Goal: Task Accomplishment & Management: Manage account settings

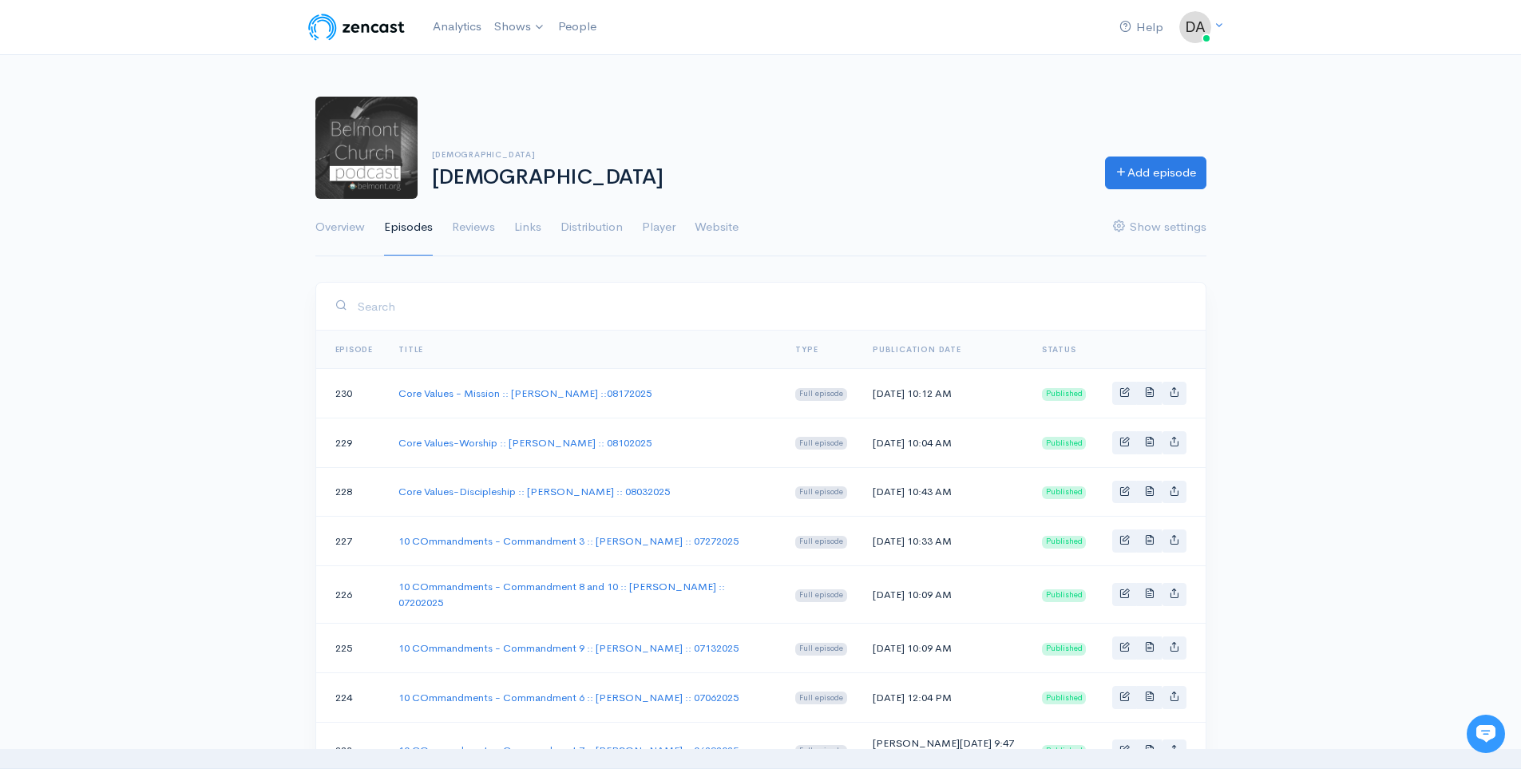
click at [1168, 165] on link "Add episode" at bounding box center [1155, 170] width 101 height 33
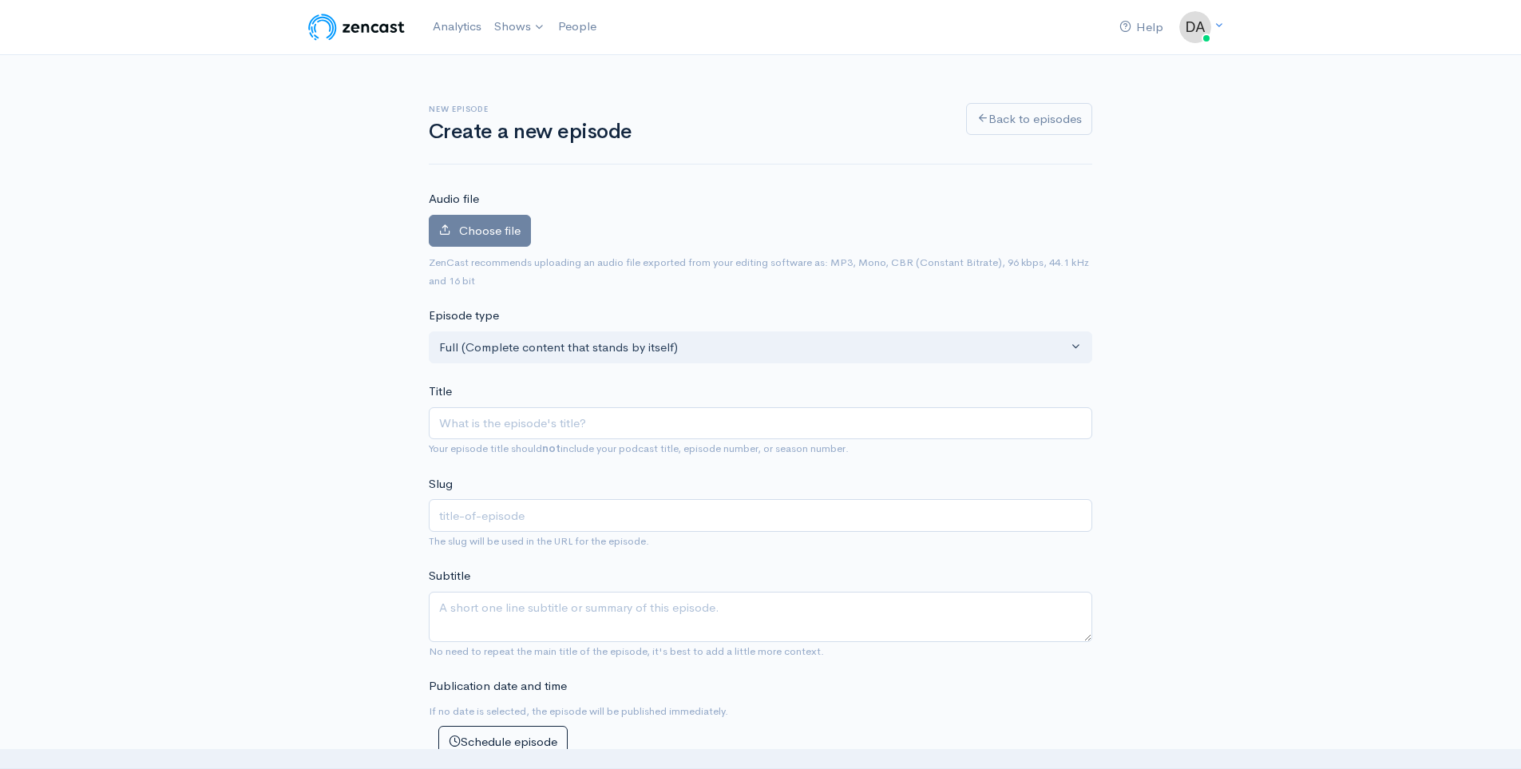
click at [828, 421] on input "Title" at bounding box center [760, 423] width 663 height 33
type input "C"
type input "c"
click at [540, 53] on link "[DEMOGRAPHIC_DATA]" at bounding box center [576, 66] width 175 height 28
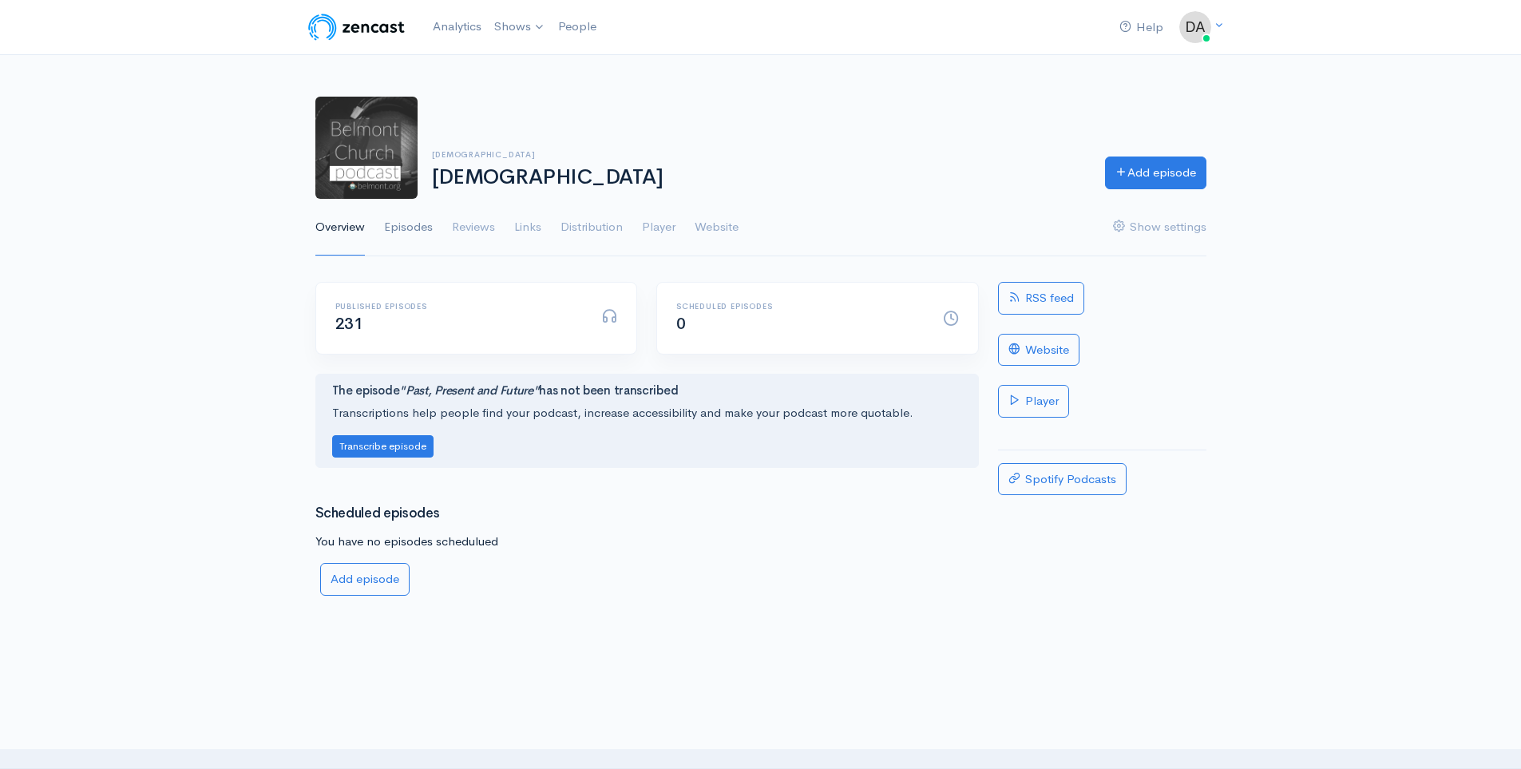
click at [417, 228] on link "Episodes" at bounding box center [408, 227] width 49 height 57
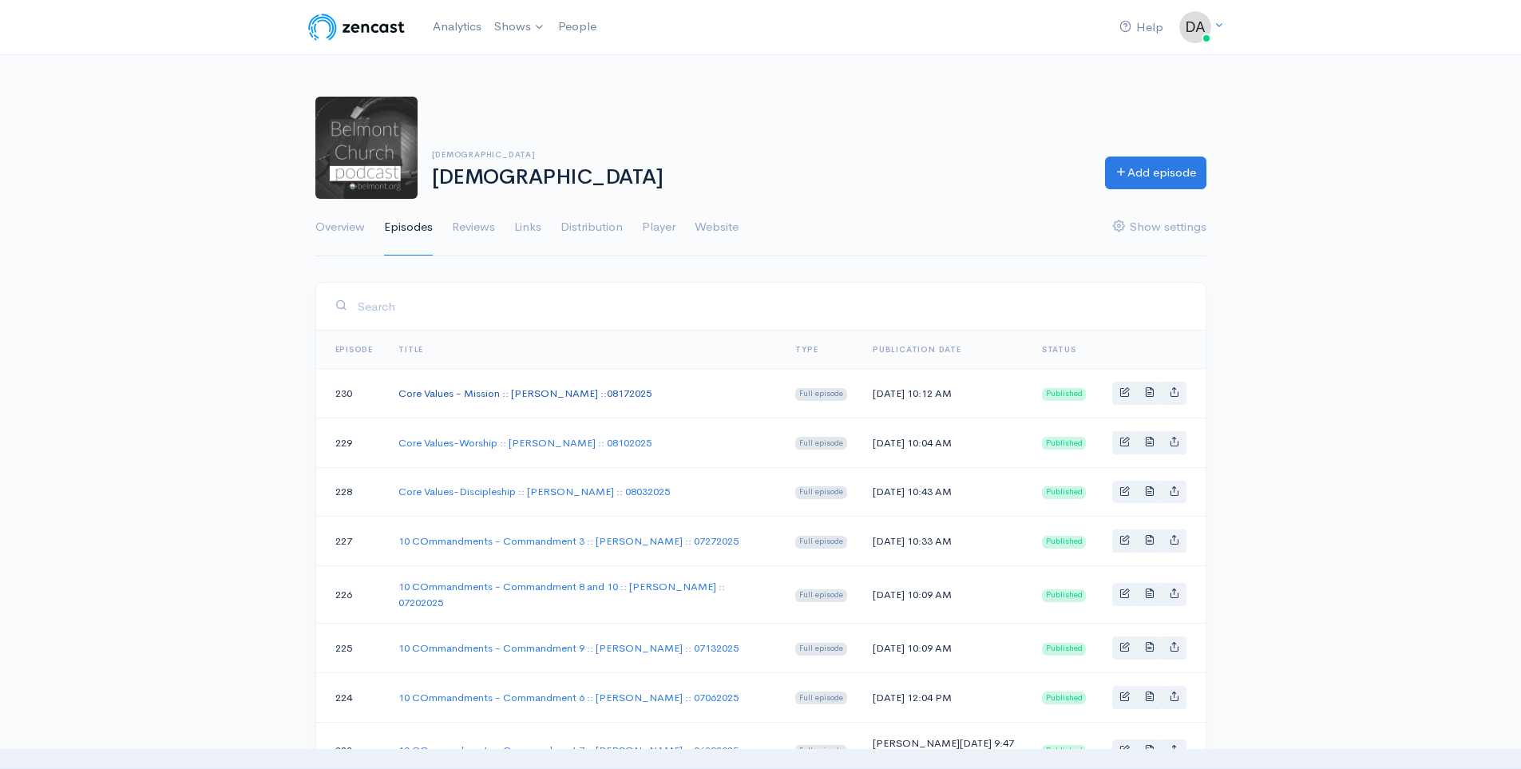
click at [585, 387] on link "Core Values - Mission :: [PERSON_NAME] ::08172025" at bounding box center [524, 393] width 253 height 14
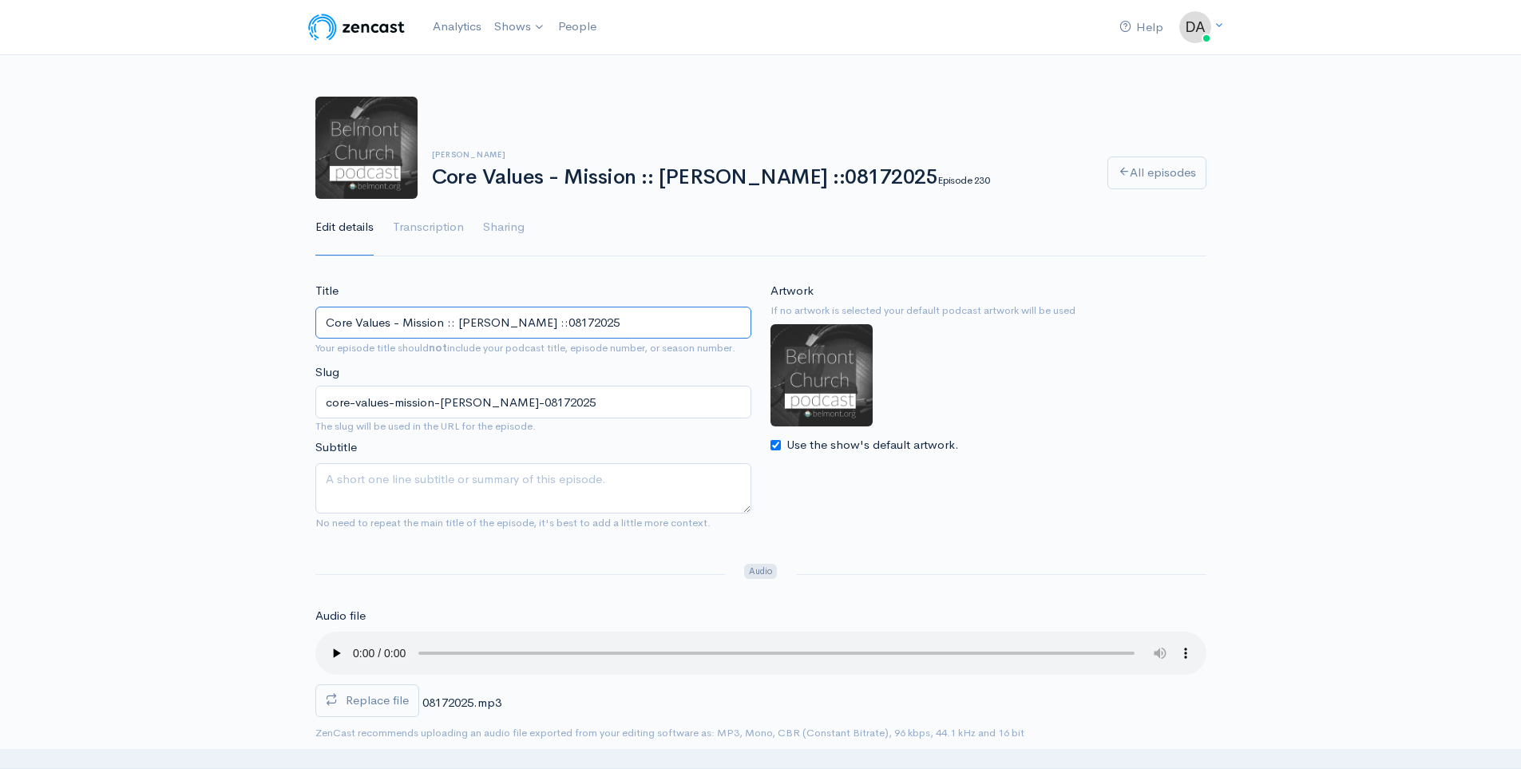
drag, startPoint x: 600, startPoint y: 332, endPoint x: 202, endPoint y: 299, distance: 399.0
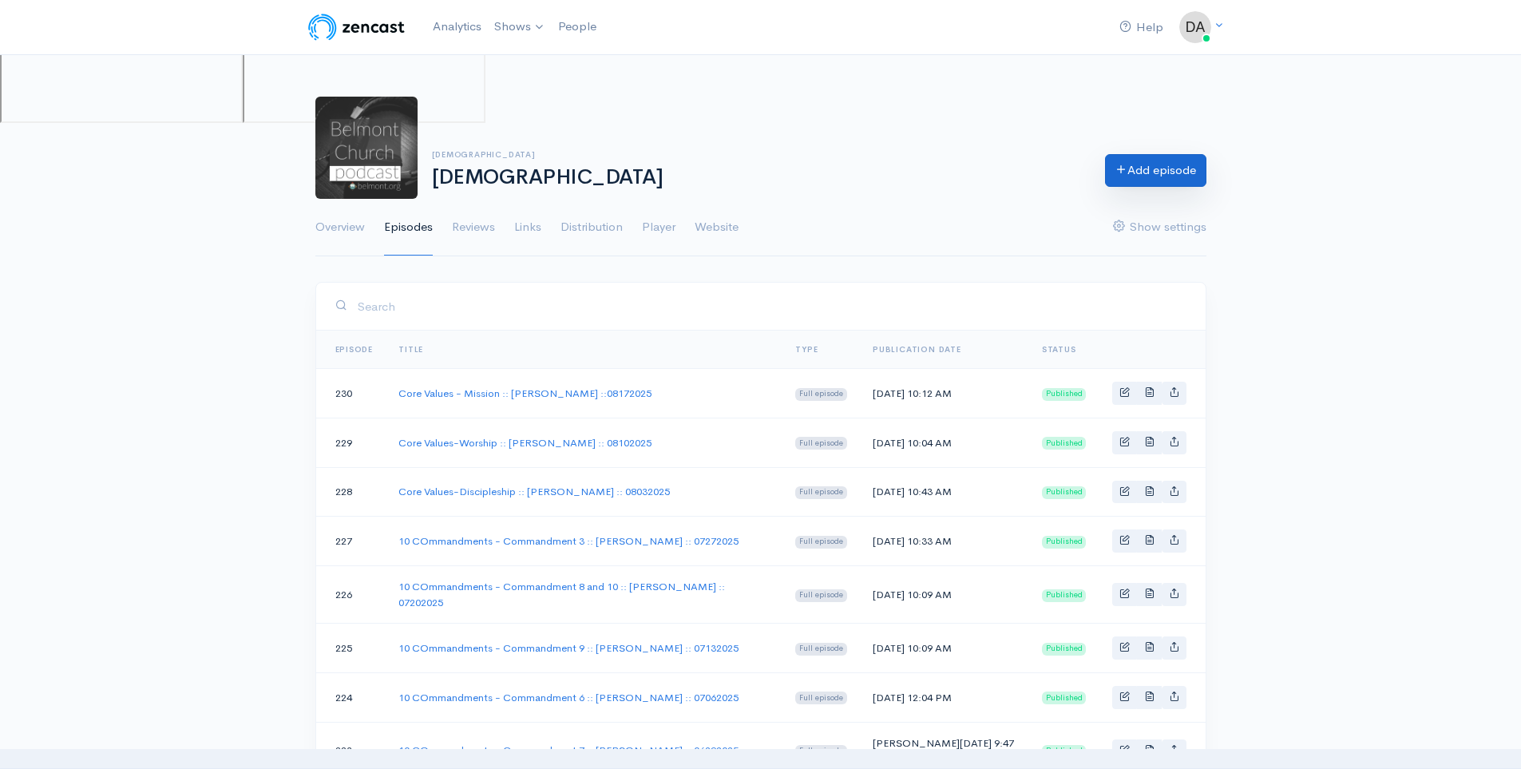
click at [1154, 167] on link "Add episode" at bounding box center [1155, 170] width 101 height 33
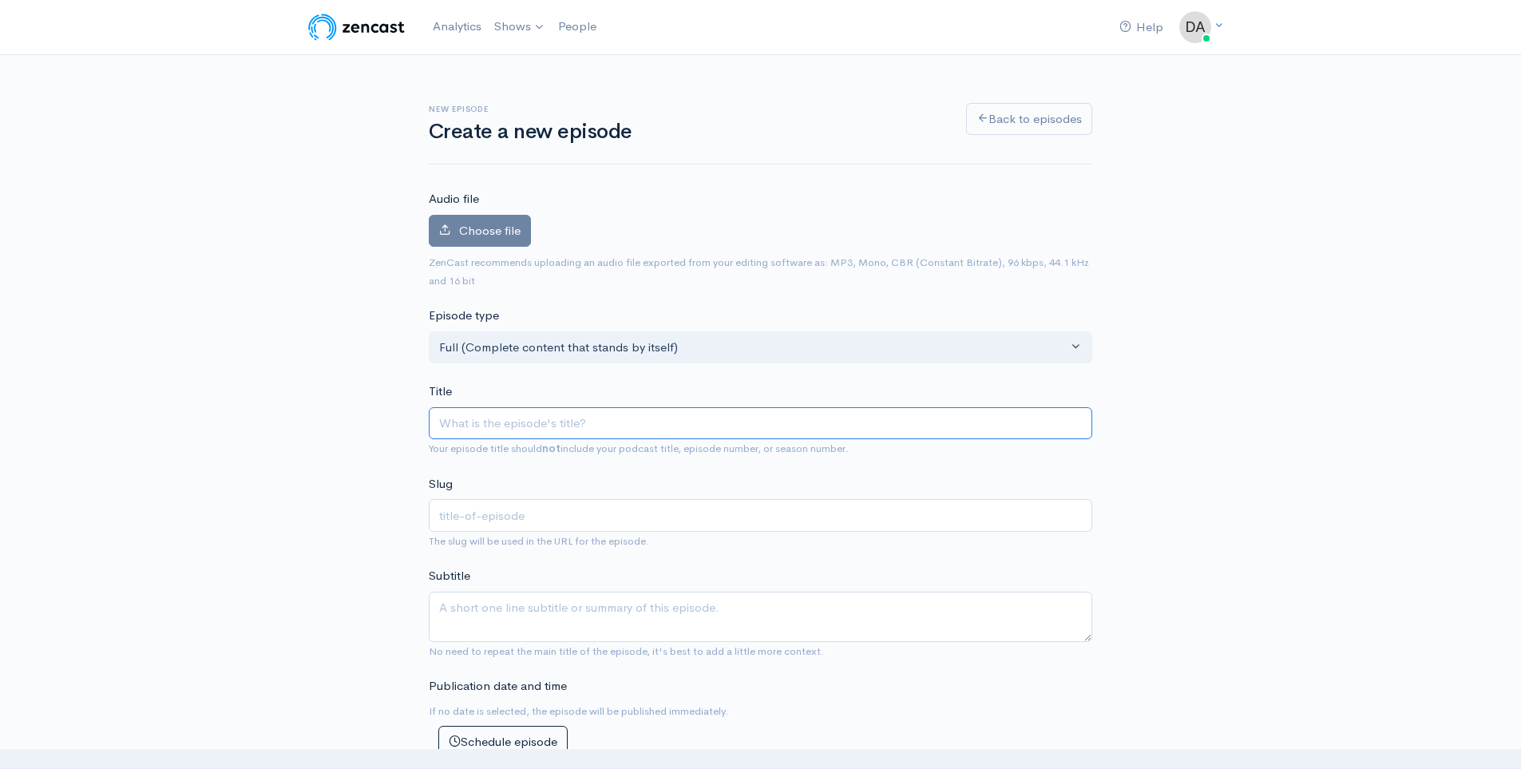
click at [517, 436] on input "Title" at bounding box center [760, 423] width 663 height 33
paste input "Core Values - Mission :: [PERSON_NAME] ::08172025"
click at [671, 424] on input "Core Values - Mission :: [PERSON_NAME] ::08172025" at bounding box center [760, 423] width 663 height 33
type input "Core Values - Mission :: [PERSON_NAME] ::0812025"
type input "core-values-mission-[PERSON_NAME]-0812025"
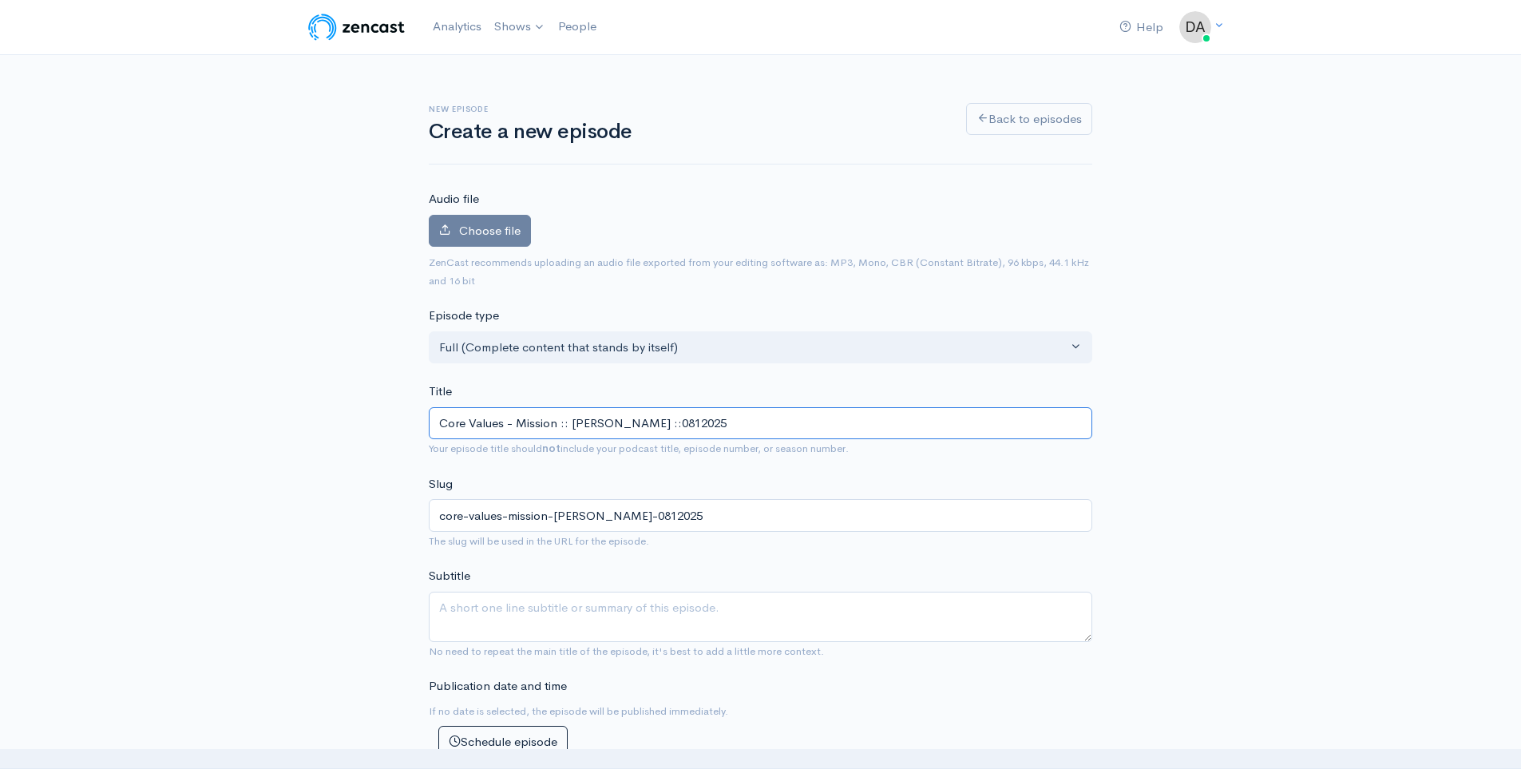
type input "Core Values - Mission :: [PERSON_NAME] ::082025"
type input "core-values-mission-[PERSON_NAME]-082025"
type input "Core Values - Mission :: [PERSON_NAME] ::0822025"
type input "core-values-mission-[PERSON_NAME]-0822025"
type input "Core Values - Mission :: [PERSON_NAME] ::08242025"
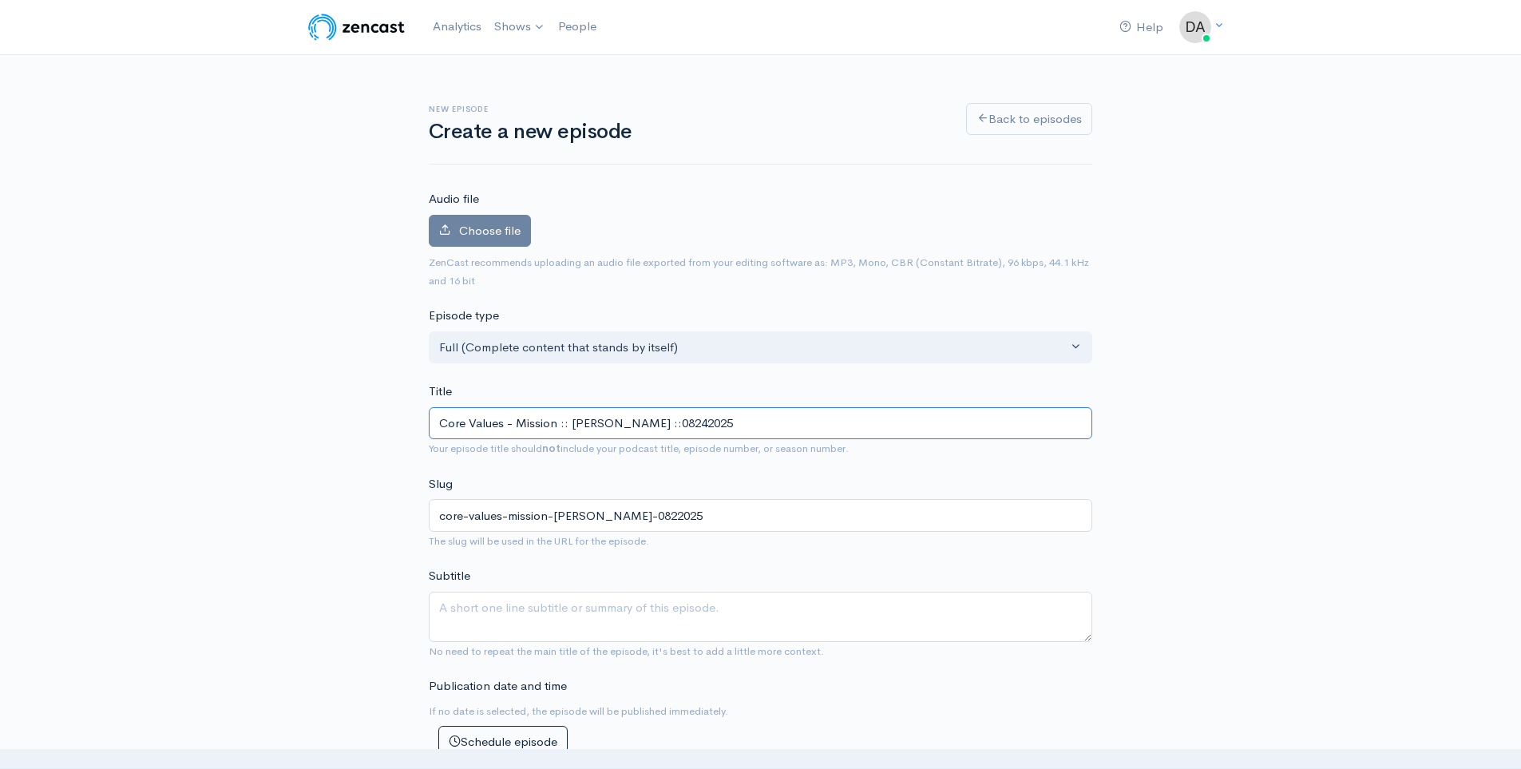
type input "core-values-mission-[PERSON_NAME]-08242025"
type input "Core Values - Mission :: [PERSON_NAME] ::08242025"
click at [778, 478] on div "Slug core-values-mission-[PERSON_NAME]-08242025 The slug will be used in the UR…" at bounding box center [760, 512] width 663 height 75
click at [491, 240] on label "Choose file" at bounding box center [480, 231] width 102 height 33
click at [0, 0] on input "Choose file" at bounding box center [0, 0] width 0 height 0
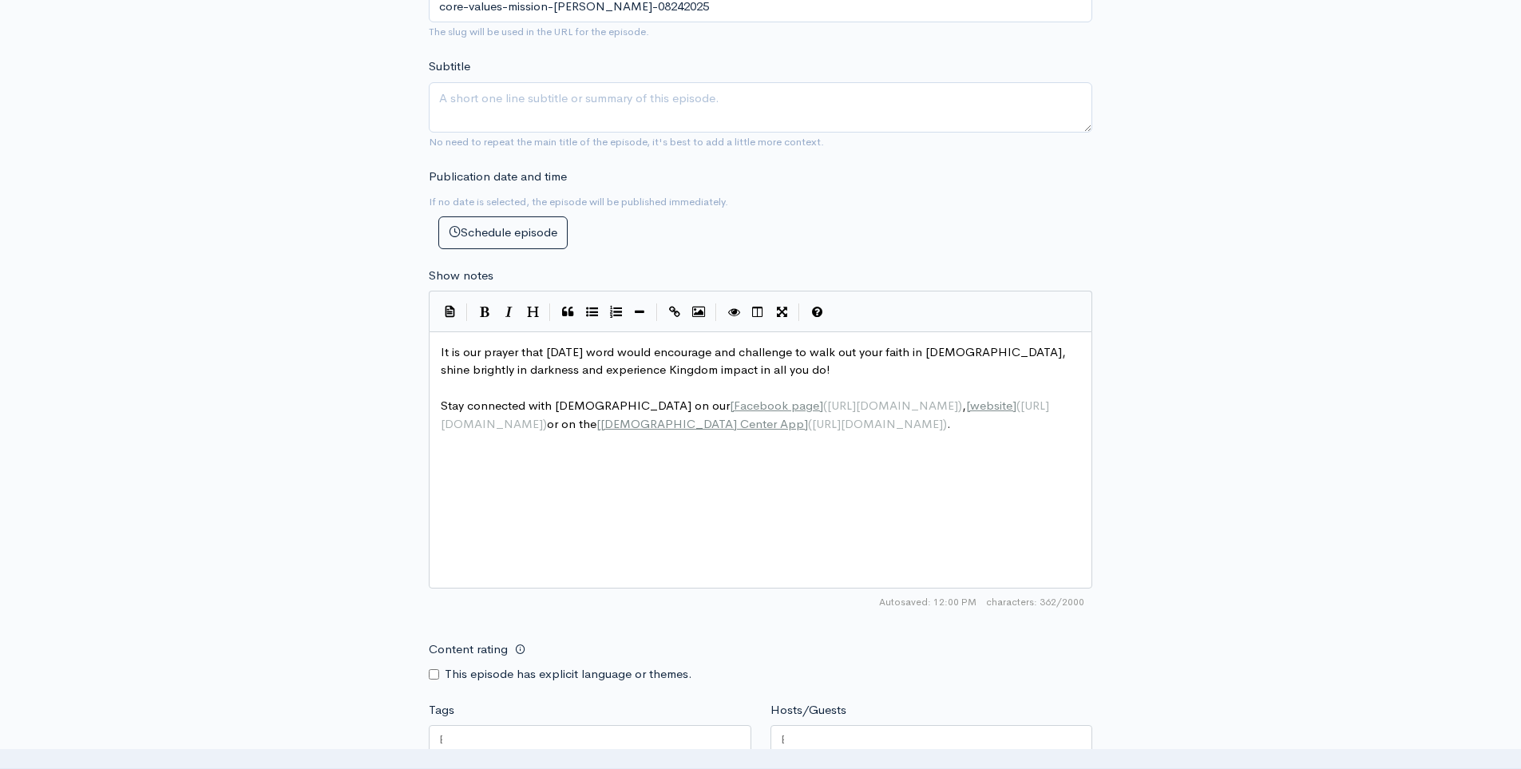
scroll to position [599, 0]
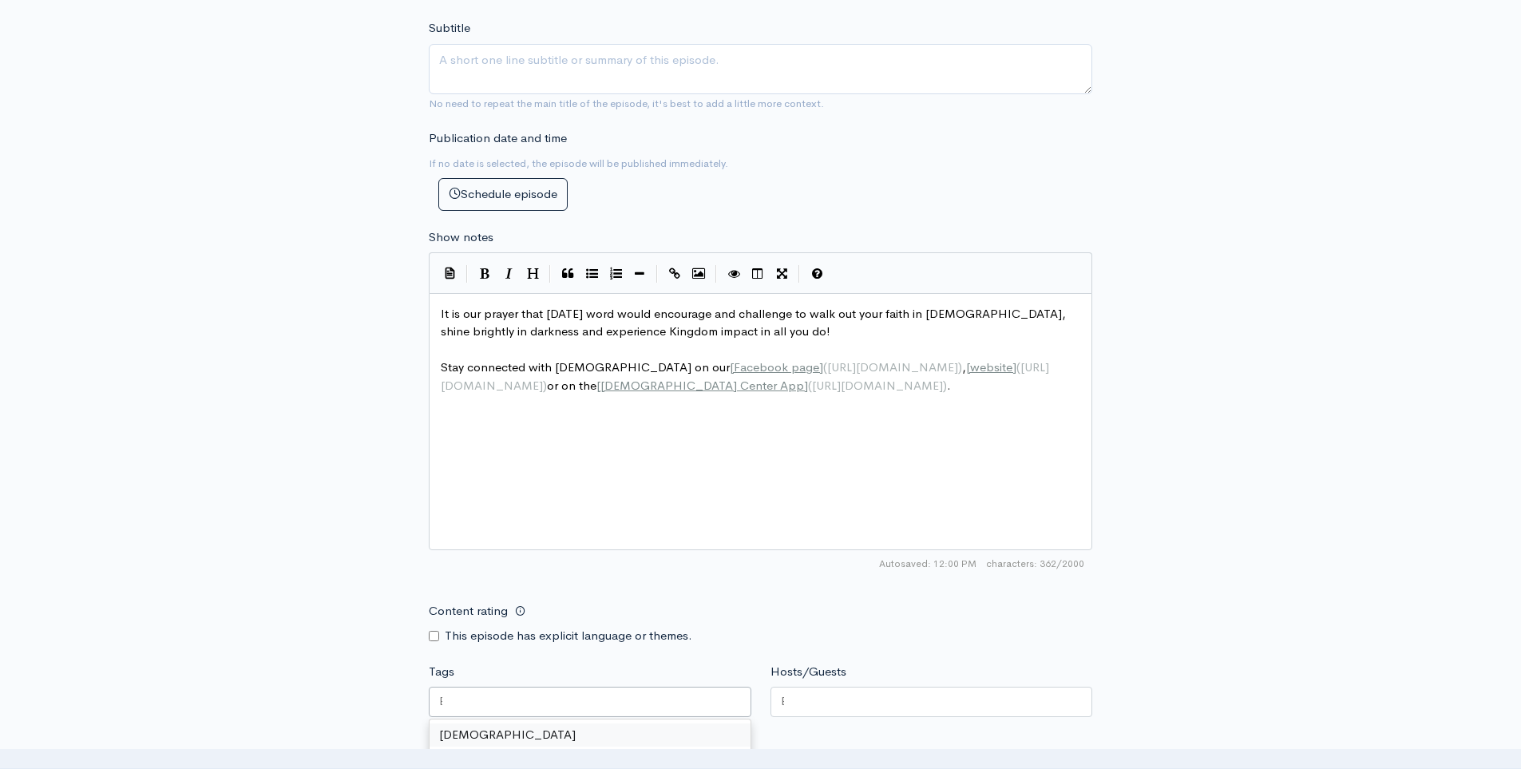
click at [473, 699] on div at bounding box center [590, 702] width 323 height 30
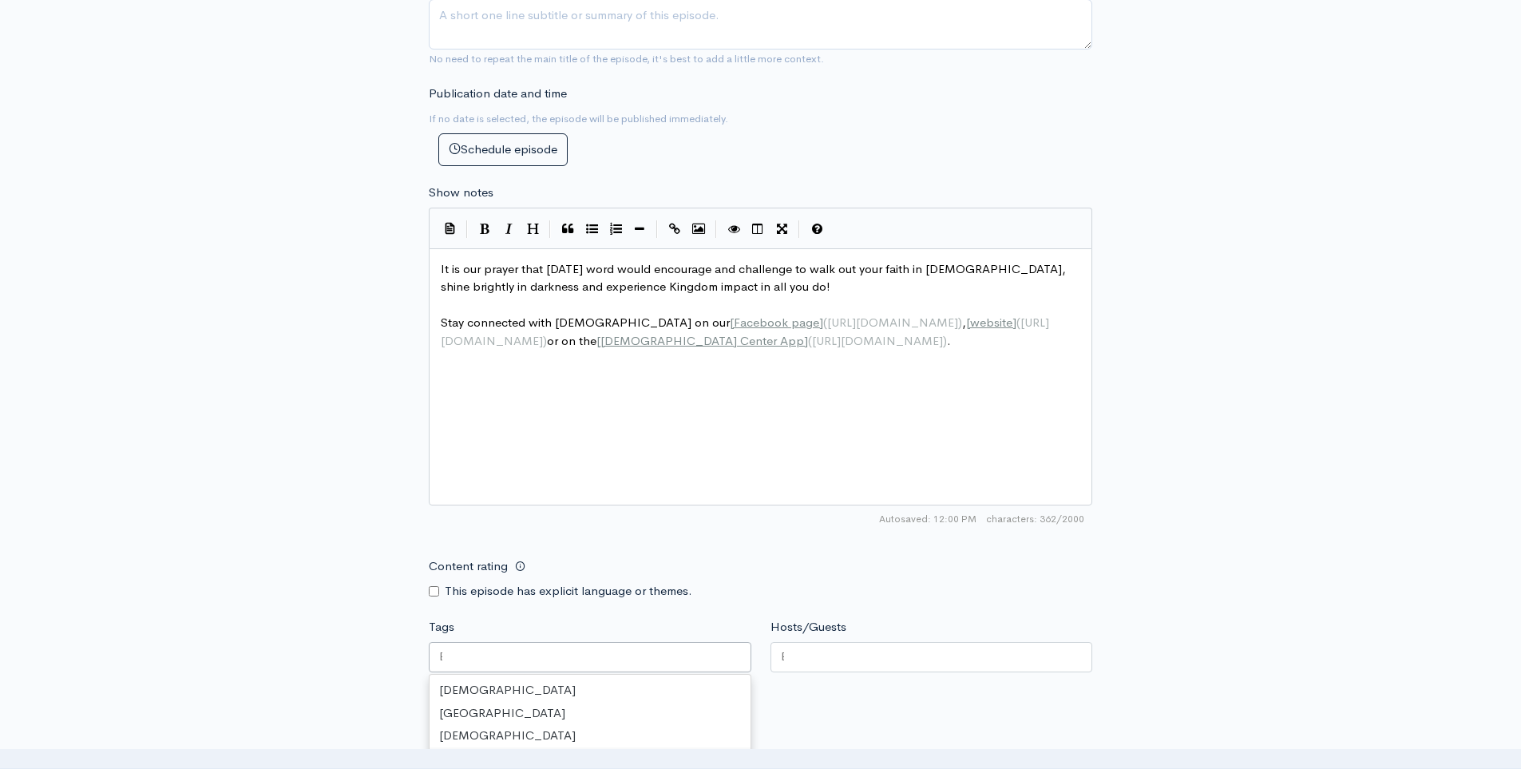
scroll to position [739, 0]
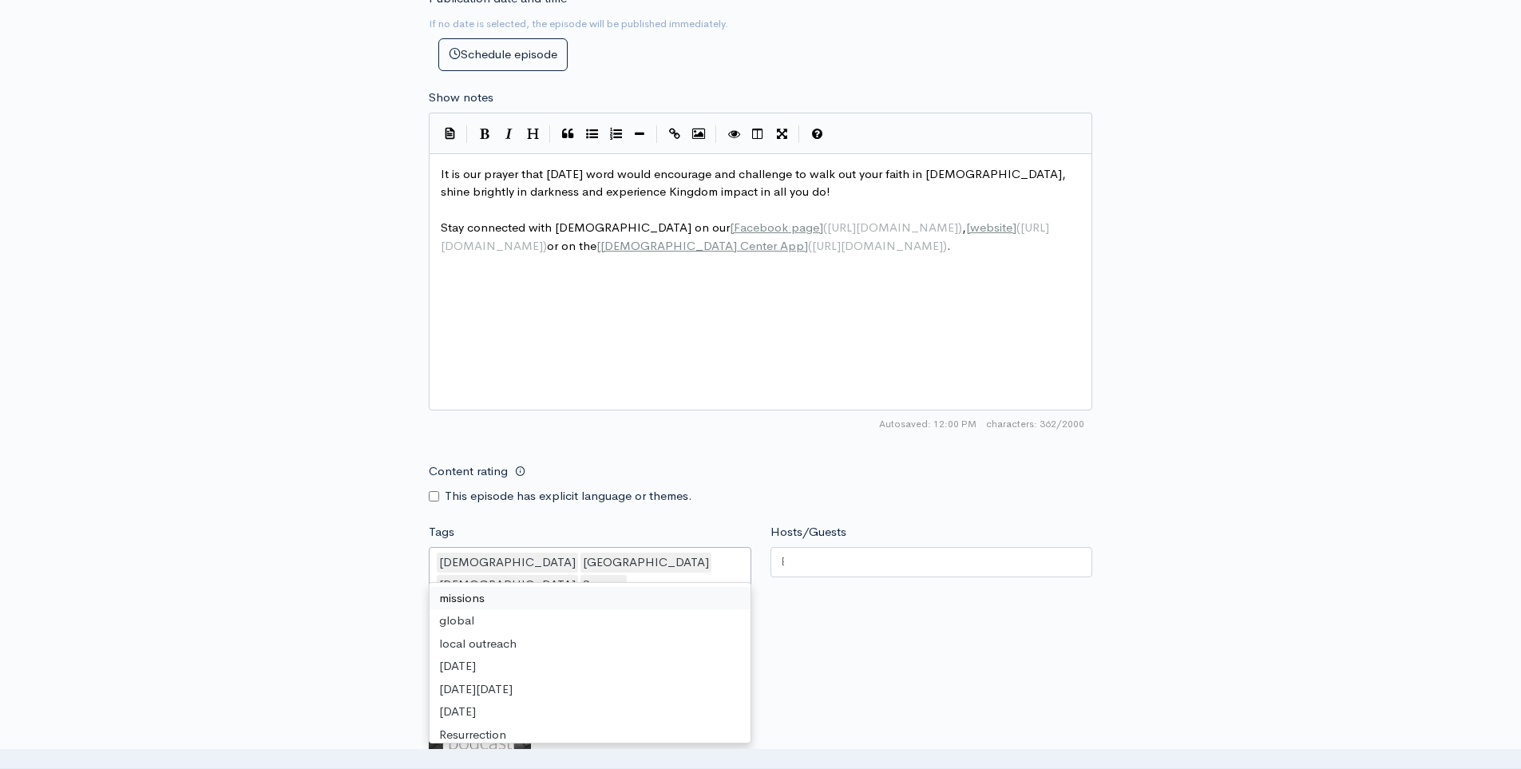
click at [872, 577] on div at bounding box center [931, 562] width 323 height 30
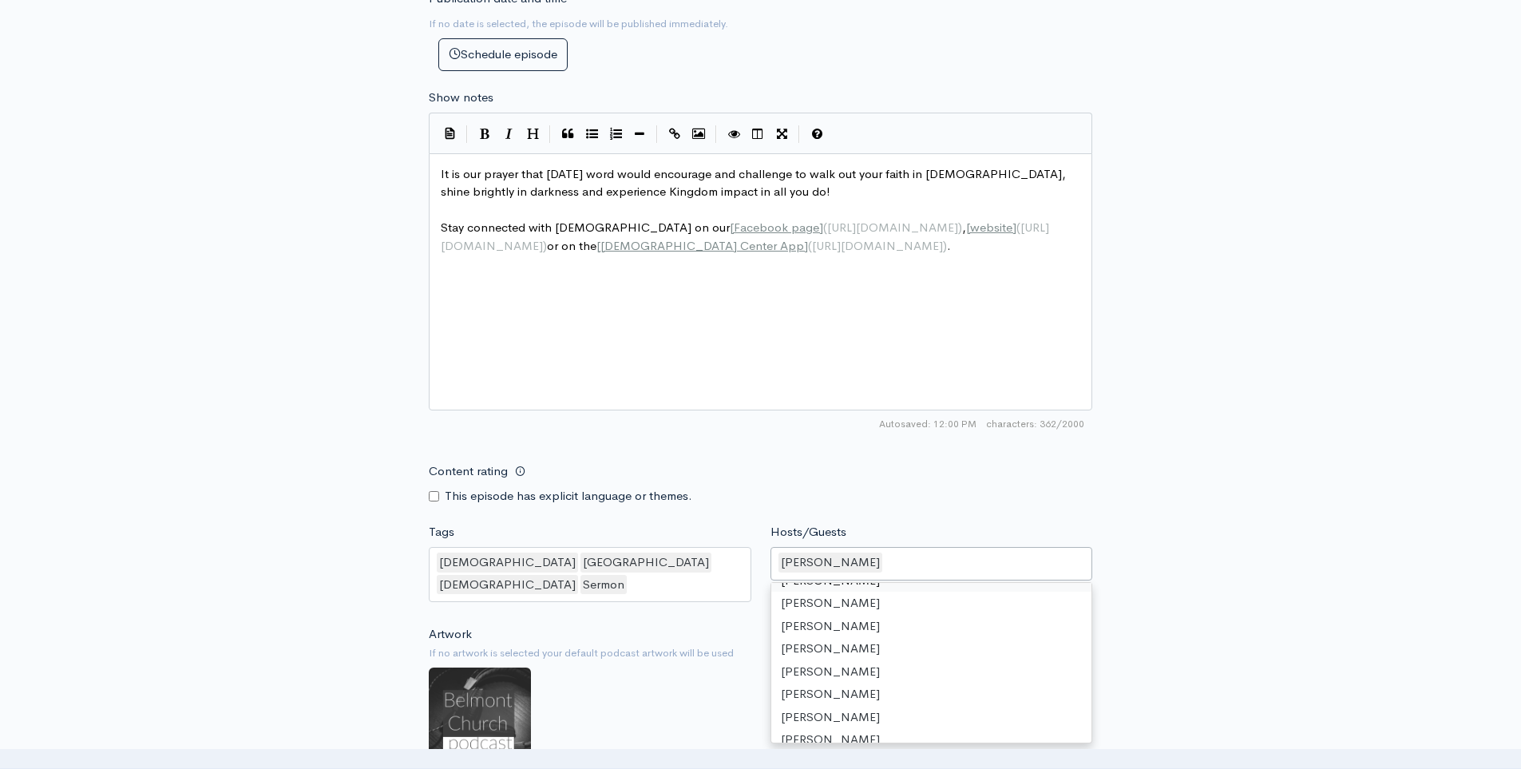
scroll to position [125, 0]
click at [609, 645] on small "If no artwork is selected your default podcast artwork will be used" at bounding box center [760, 653] width 663 height 16
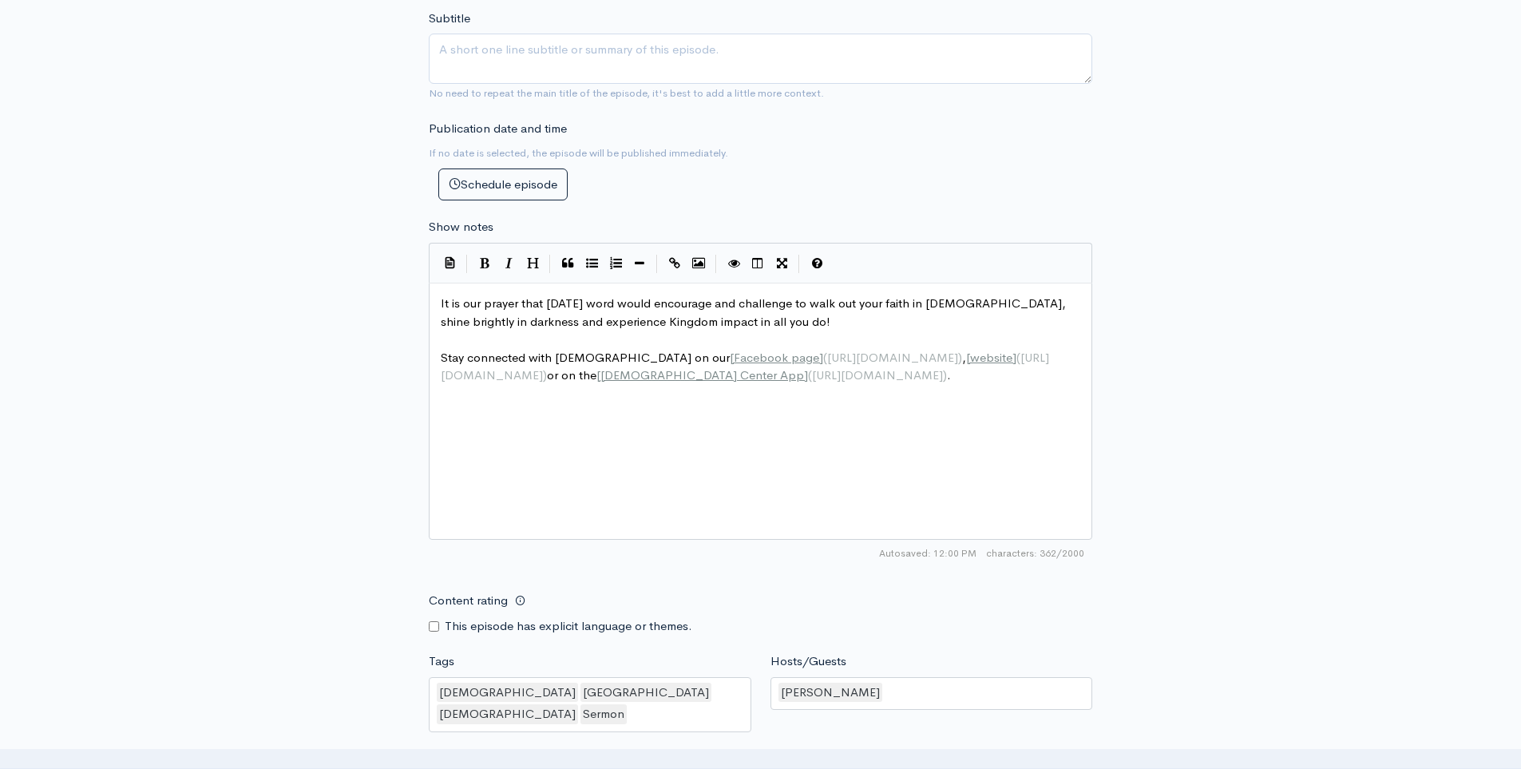
scroll to position [998, 0]
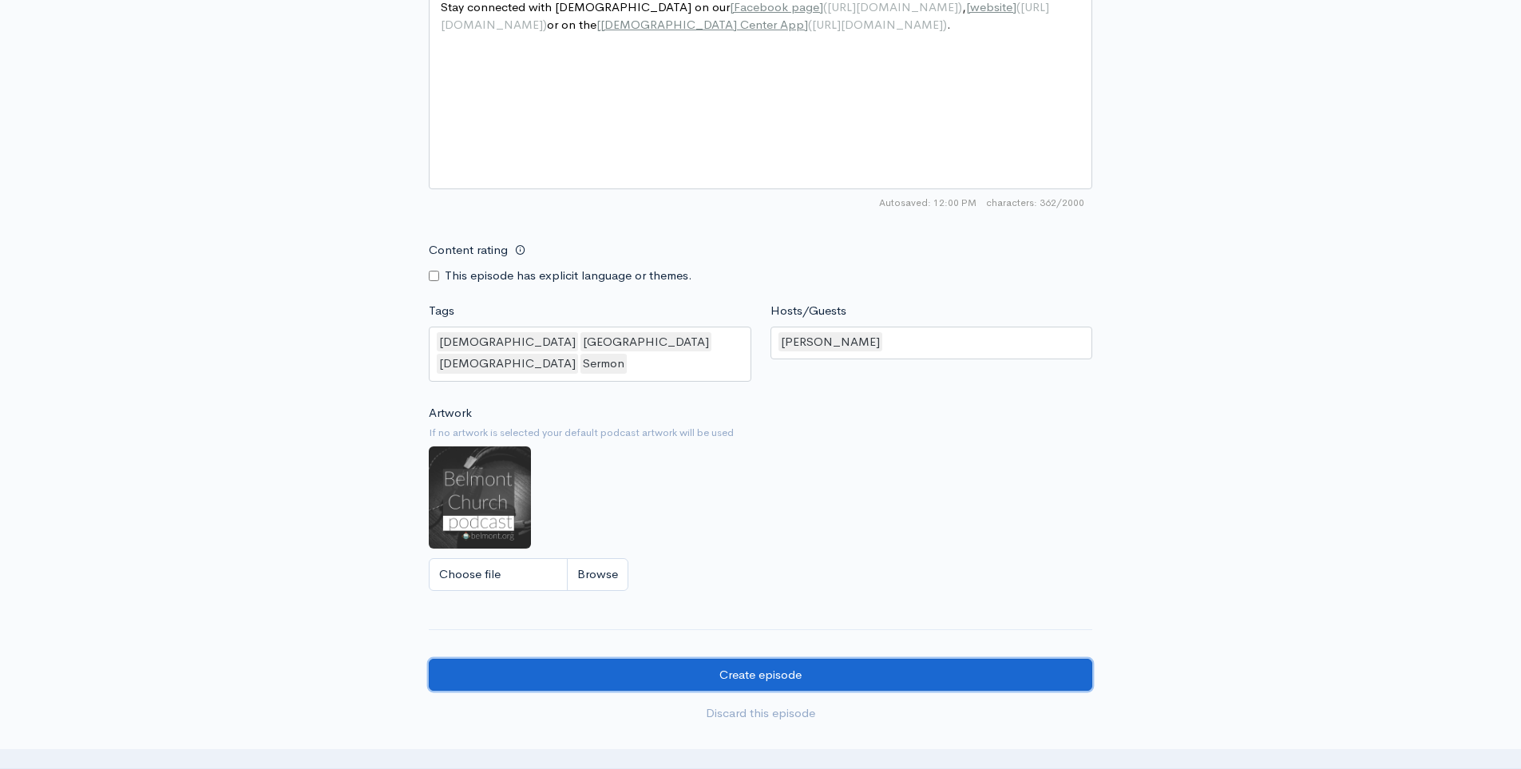
click at [583, 659] on input "Create episode" at bounding box center [760, 675] width 663 height 33
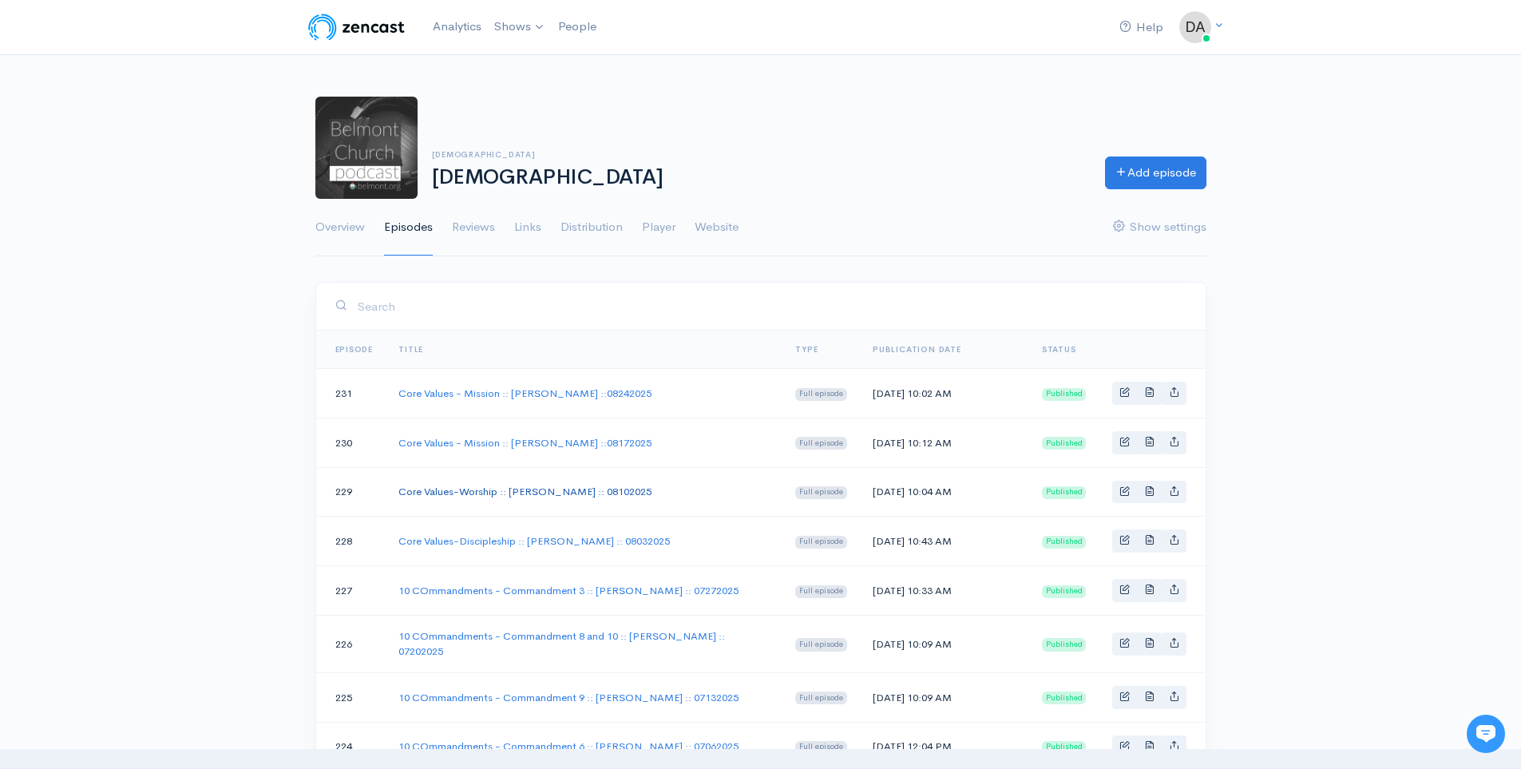
click at [507, 488] on link "Core Values-Worship :: [PERSON_NAME] :: 08102025" at bounding box center [524, 492] width 253 height 14
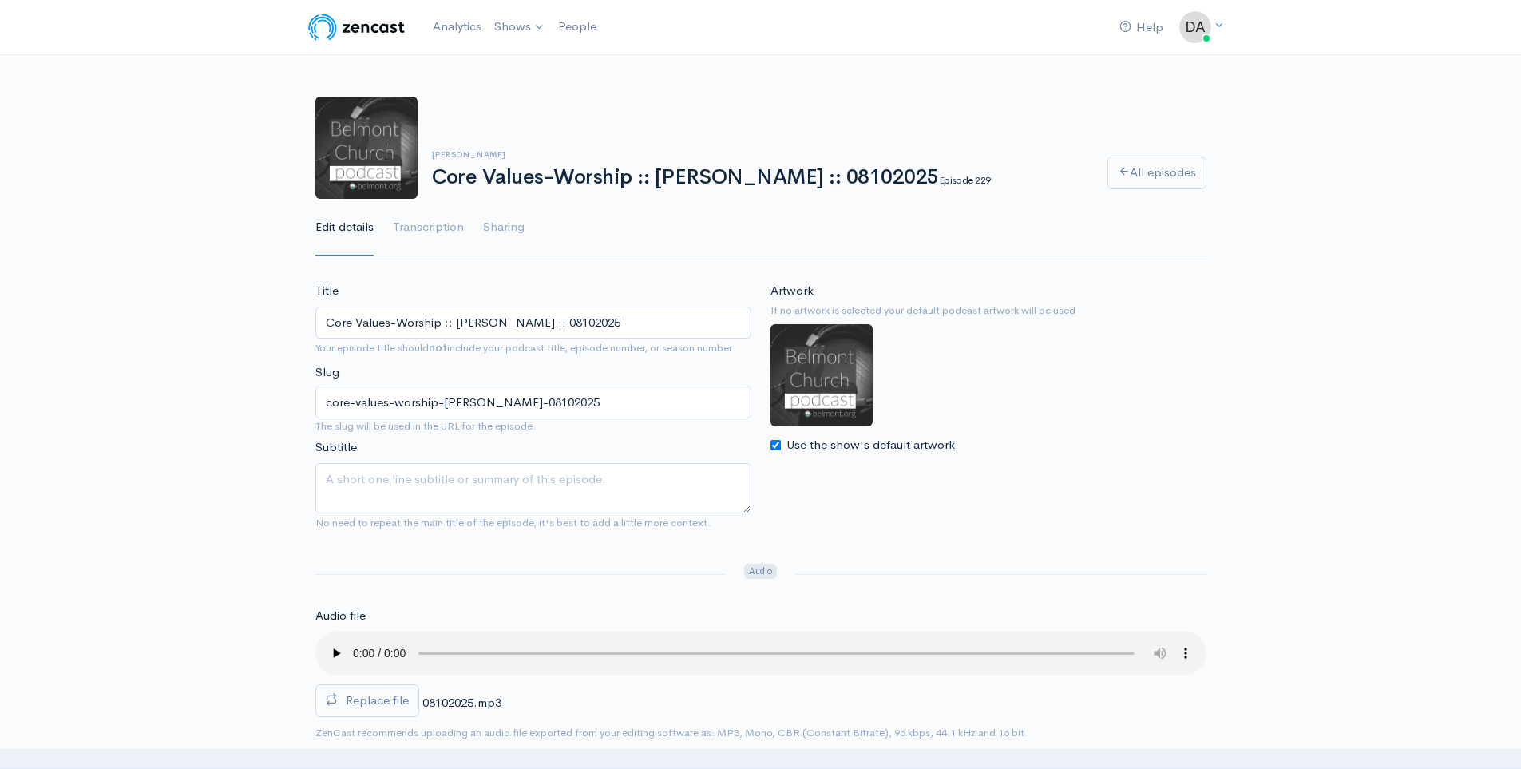
click at [388, 320] on input "Core Values-Worship :: [PERSON_NAME] :: 08102025" at bounding box center [533, 323] width 436 height 33
click at [400, 323] on input "Core Values -Worship :: Steve Allen :: 08102025" at bounding box center [533, 323] width 436 height 33
type input "Core Values - Worship :: Steve Allen :: 08102025"
click at [190, 248] on div "Steve Allen Core Values-Worship :: Steve Allen :: 08102025 Episode 229 All epis…" at bounding box center [760, 167] width 1521 height 180
click at [1022, 155] on h6 "[PERSON_NAME]" at bounding box center [760, 154] width 656 height 9
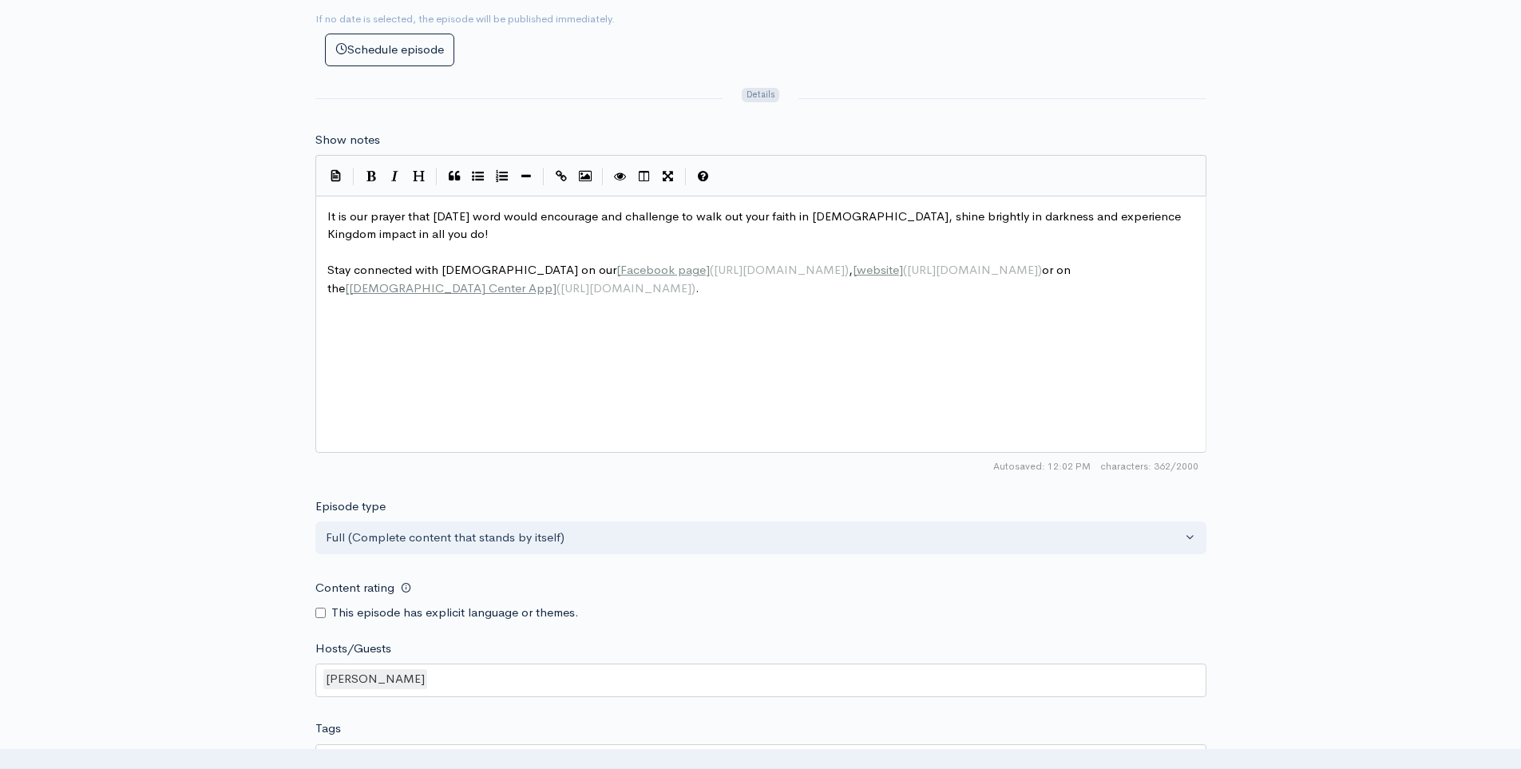
scroll to position [1194, 0]
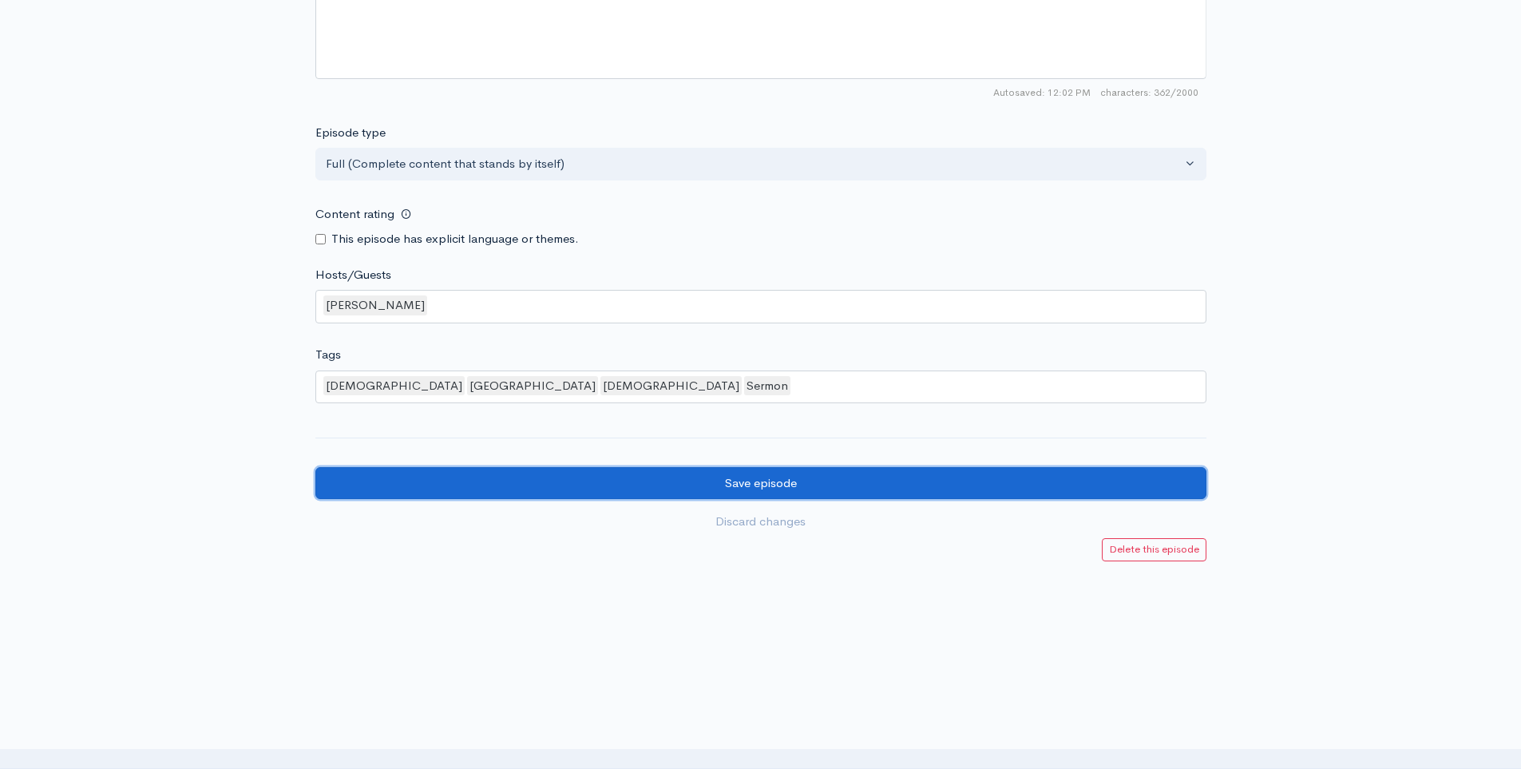
click at [955, 483] on input "Save episode" at bounding box center [760, 483] width 891 height 33
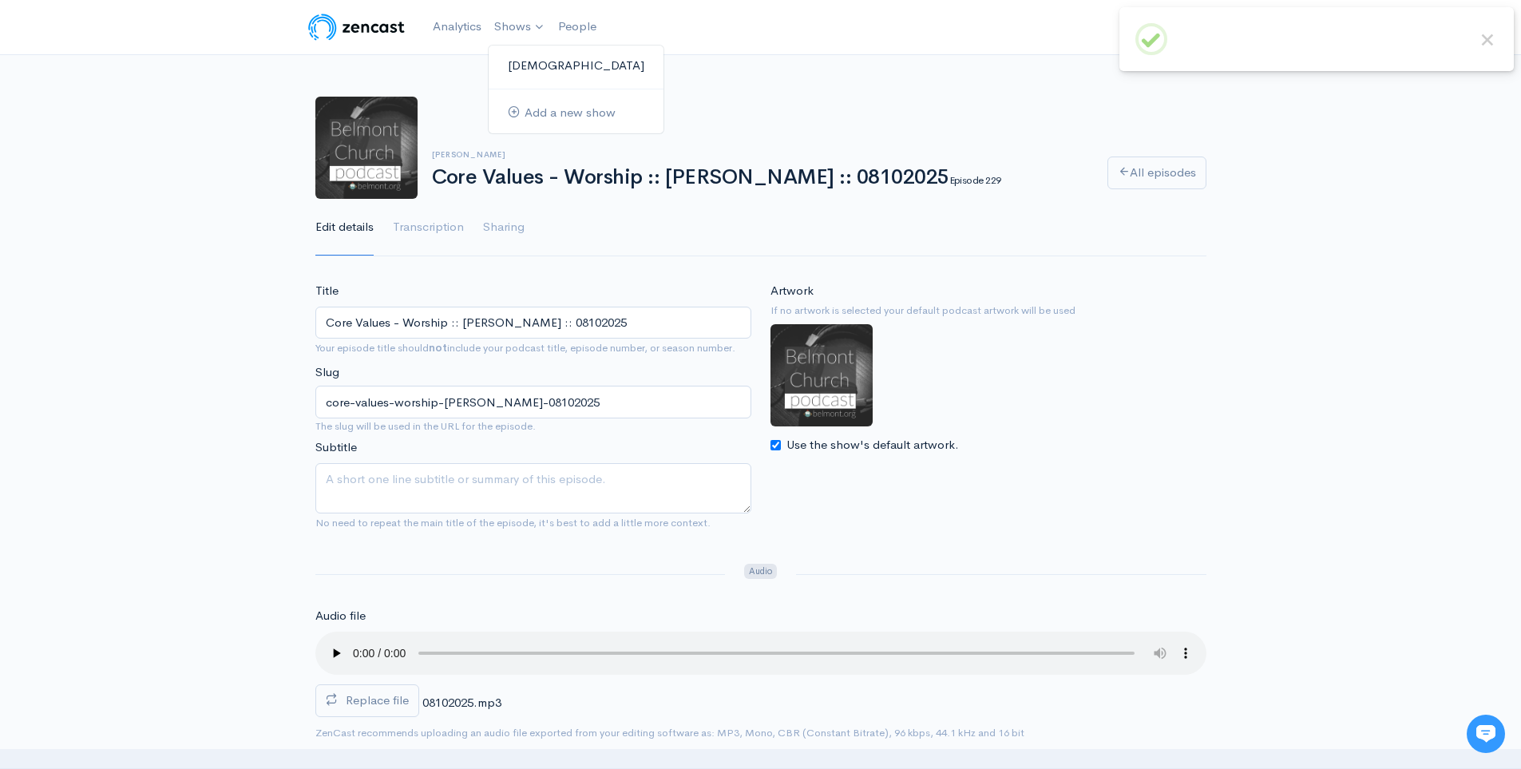
click at [538, 52] on link "[DEMOGRAPHIC_DATA]" at bounding box center [576, 66] width 175 height 28
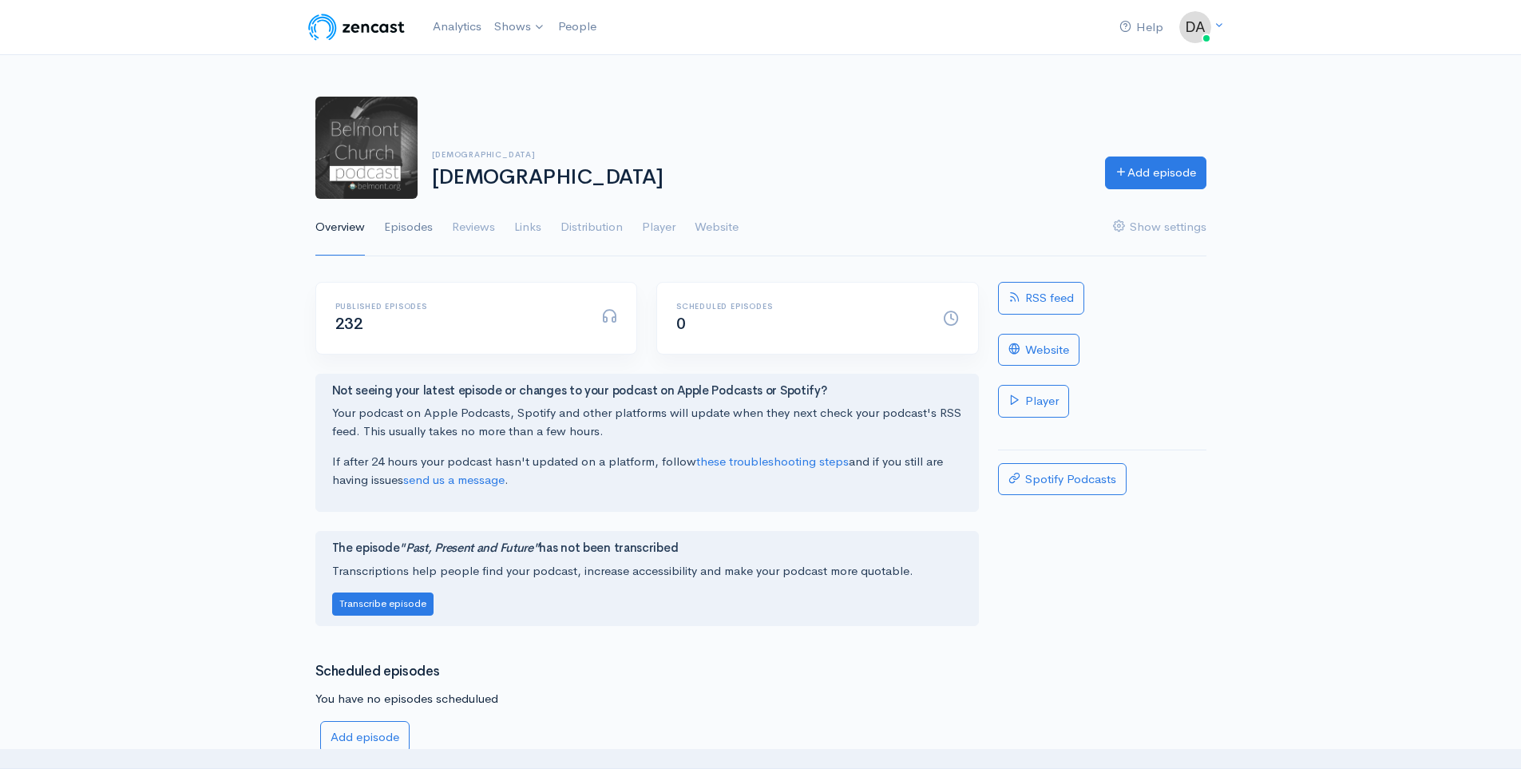
click at [416, 236] on link "Episodes" at bounding box center [408, 227] width 49 height 57
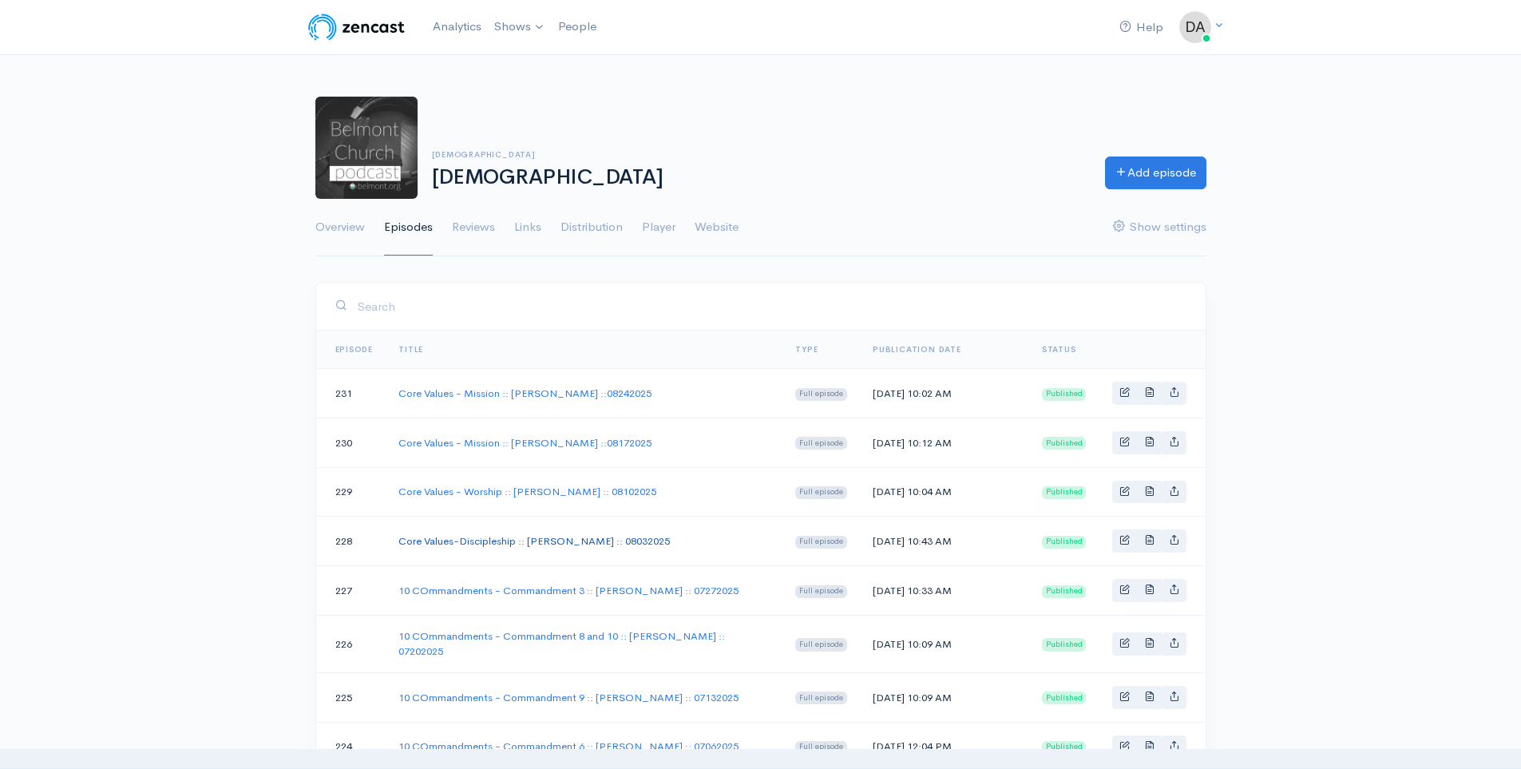
click at [593, 543] on link "Core Values-Discipleship :: [PERSON_NAME] :: 08032025" at bounding box center [533, 541] width 271 height 14
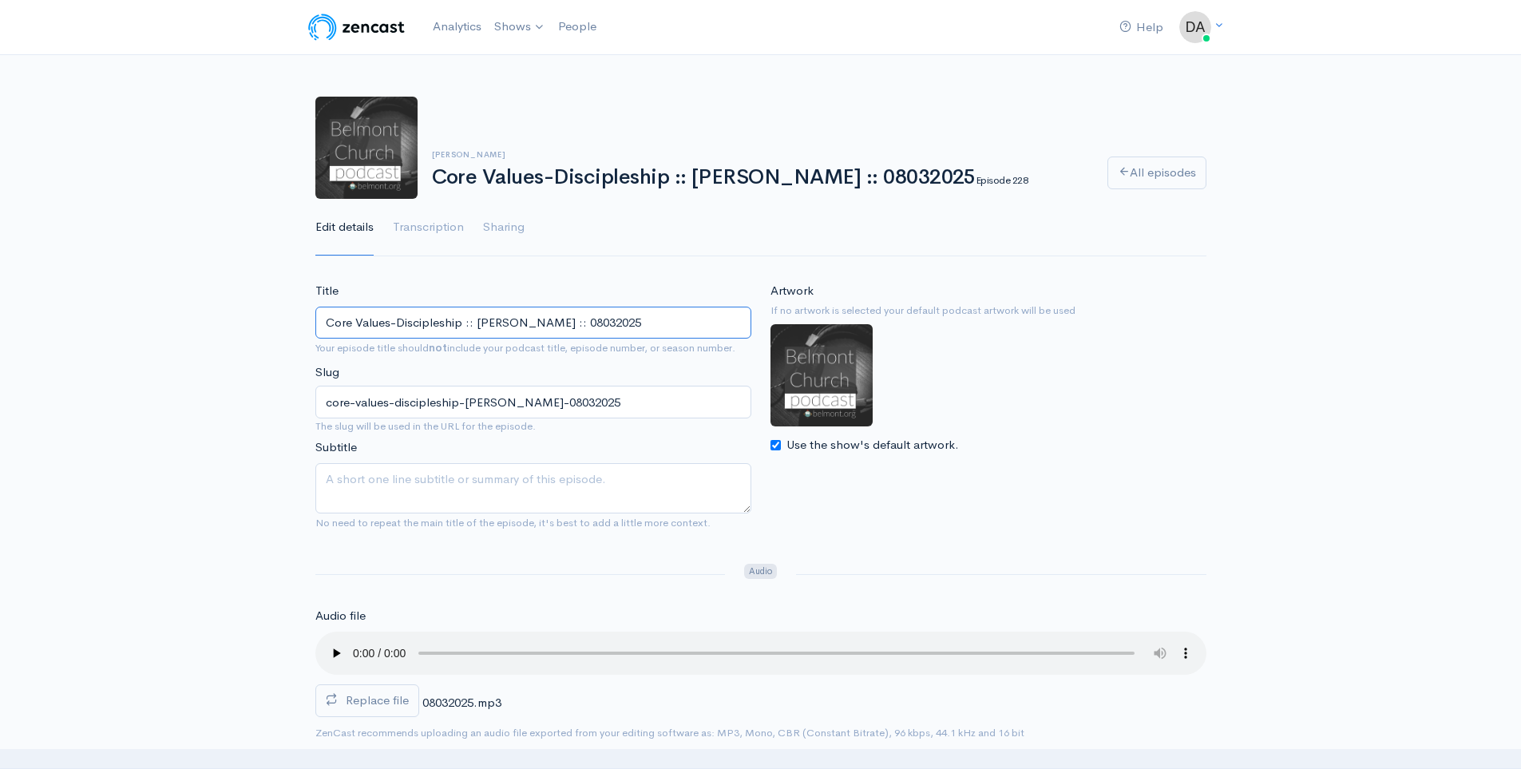
click at [386, 323] on input "Core Values-Discipleship :: [PERSON_NAME] :: 08032025" at bounding box center [533, 323] width 436 height 33
click at [393, 323] on input "Core Values-Discipleship :: [PERSON_NAME] :: 08032025" at bounding box center [533, 323] width 436 height 33
click at [403, 323] on input "Core Values -Discipleship :: Steve Allen :: 08032025" at bounding box center [533, 323] width 436 height 33
type input "Core Values - Discipleship :: Steve Allen :: 08032025"
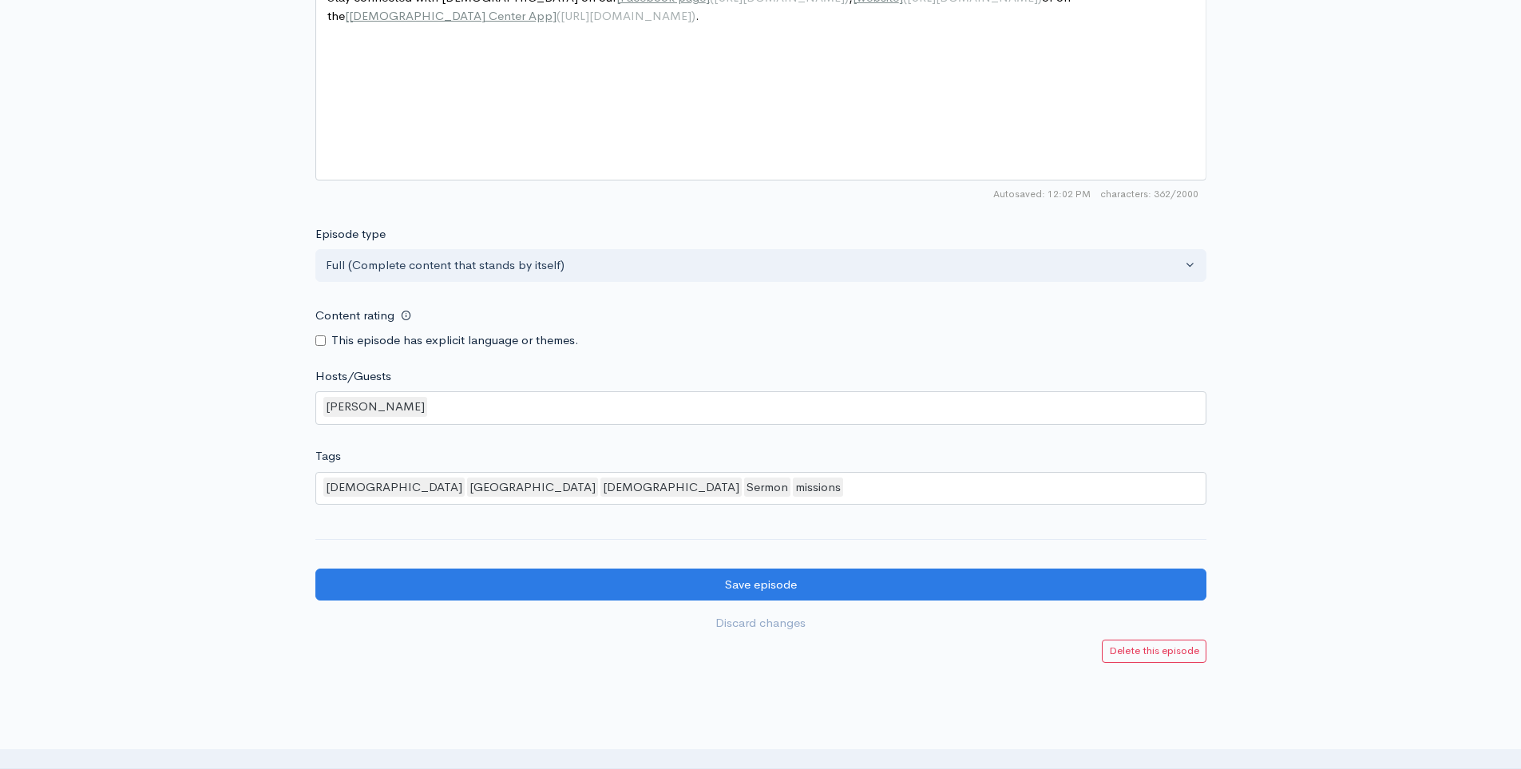
scroll to position [1098, 0]
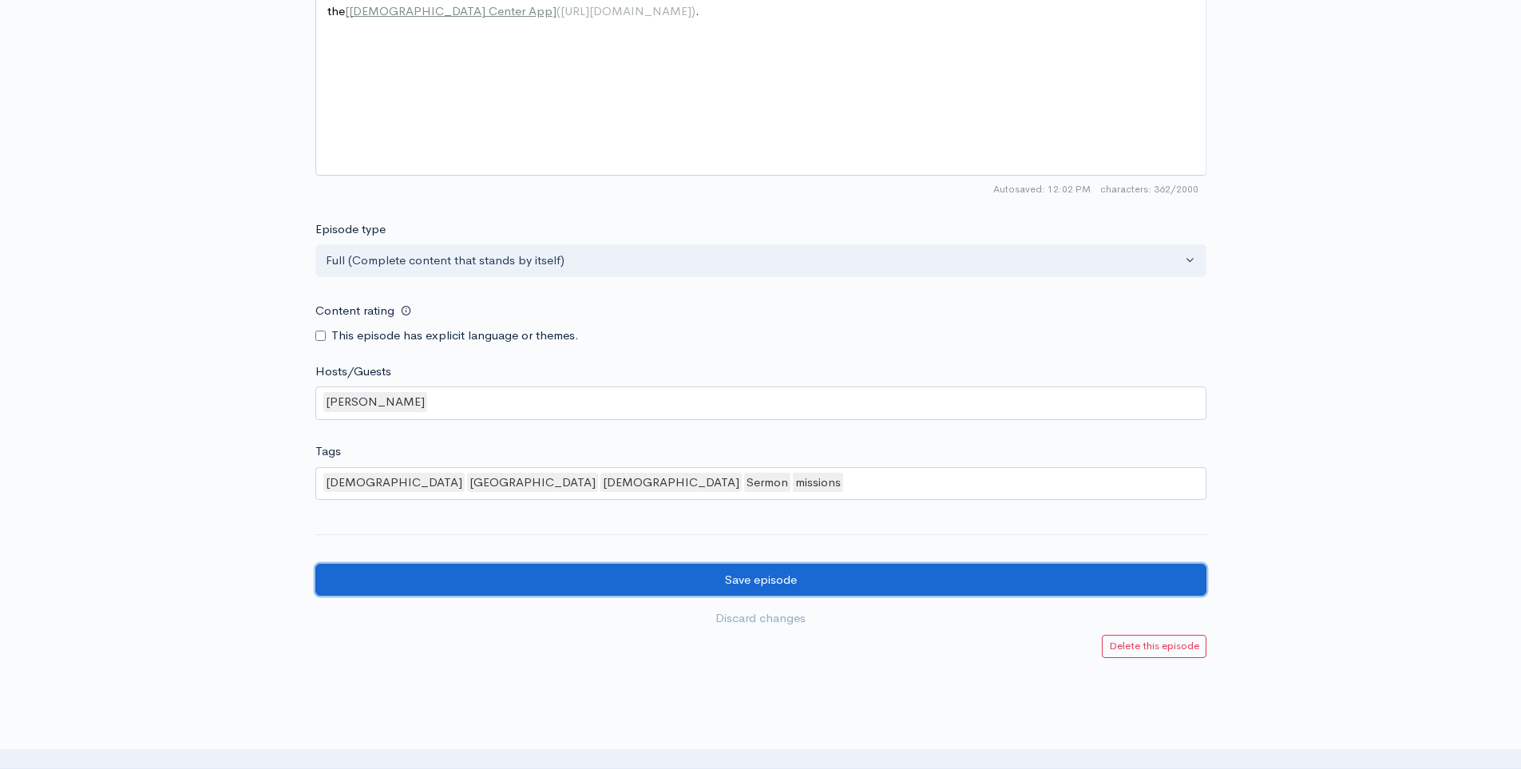
click at [1072, 564] on input "Save episode" at bounding box center [760, 580] width 891 height 33
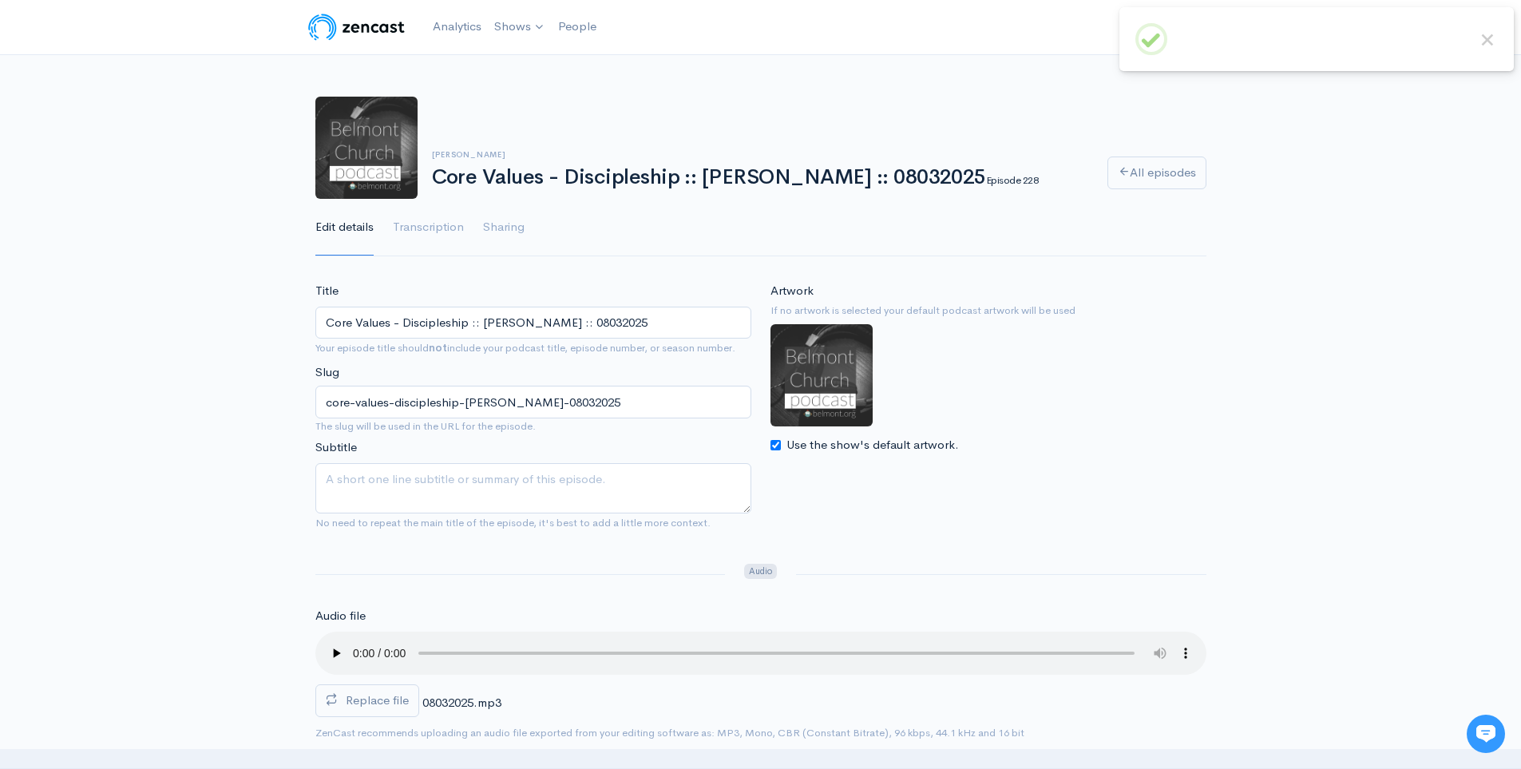
click at [516, 57] on link "[DEMOGRAPHIC_DATA]" at bounding box center [576, 66] width 175 height 28
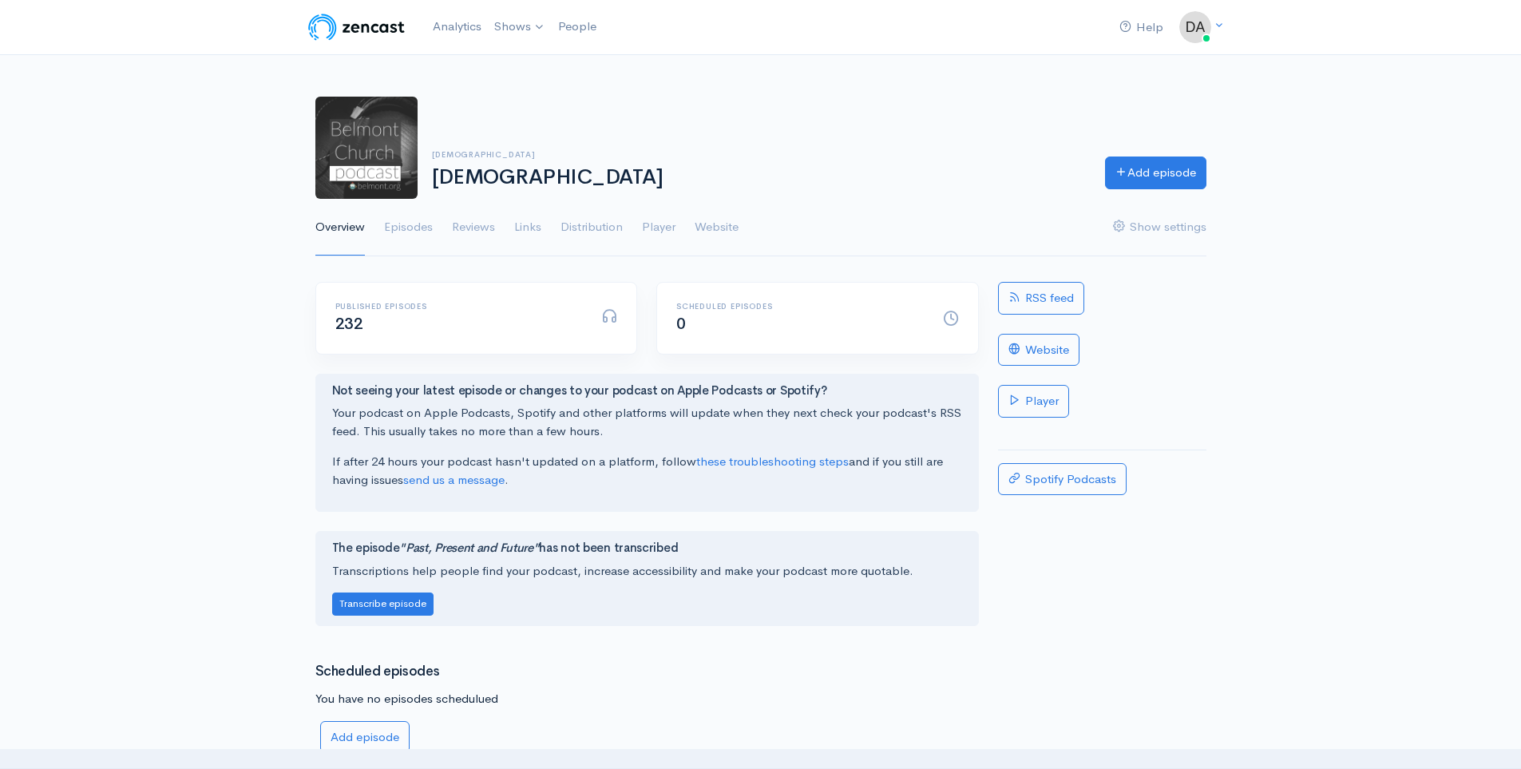
click at [748, 199] on ul "Overview Episodes Reviews Links Distribution Player Website Show settings" at bounding box center [760, 227] width 891 height 57
click at [541, 68] on link "[DEMOGRAPHIC_DATA]" at bounding box center [576, 66] width 175 height 28
click at [393, 329] on div "Published episodes 232" at bounding box center [459, 318] width 267 height 33
click at [386, 302] on h6 "Published episodes" at bounding box center [459, 306] width 248 height 9
click at [403, 236] on link "Episodes" at bounding box center [408, 227] width 49 height 57
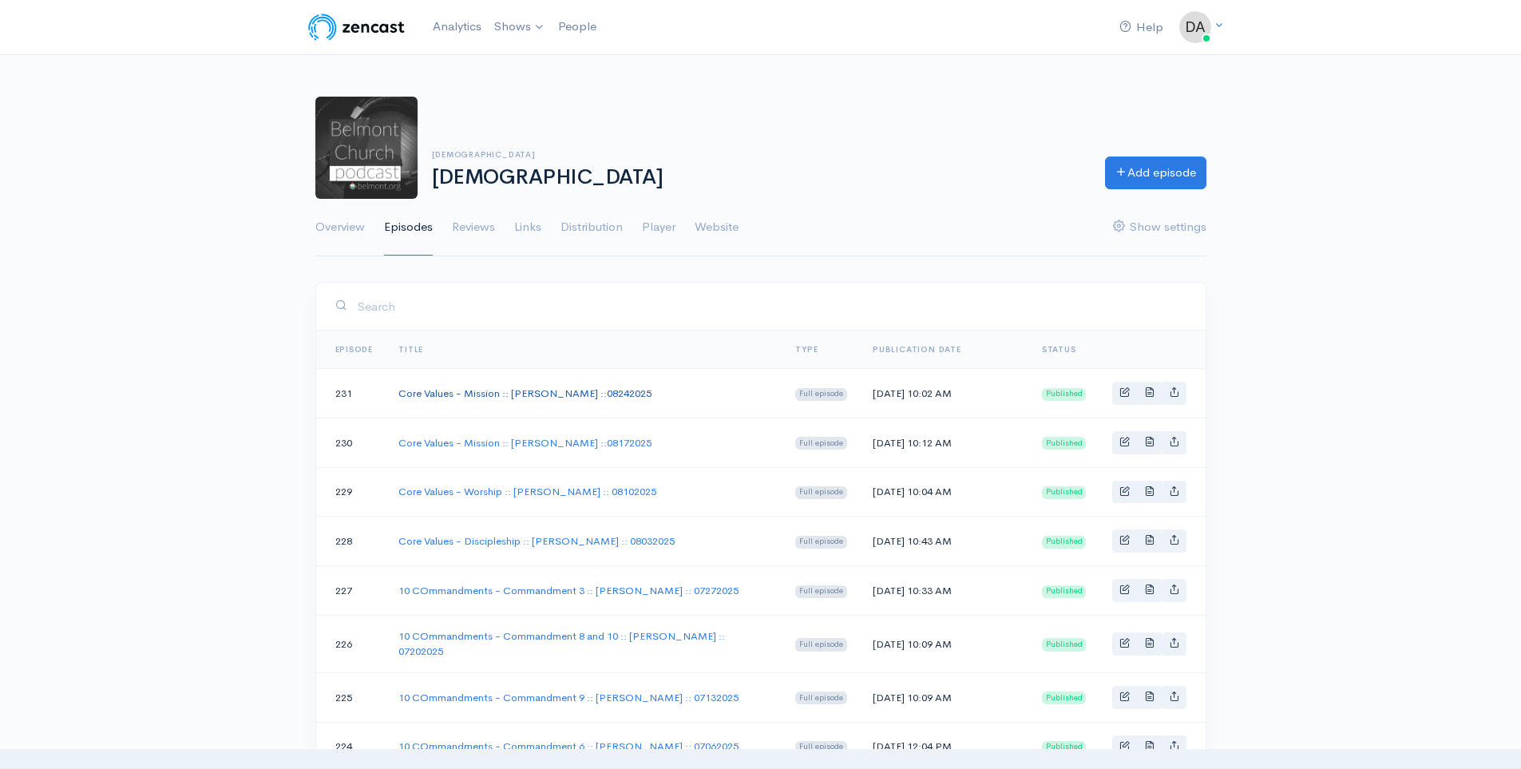
click at [463, 393] on link "Core Values - Mission :: [PERSON_NAME] ::08242025" at bounding box center [524, 393] width 253 height 14
